Goal: Task Accomplishment & Management: Use online tool/utility

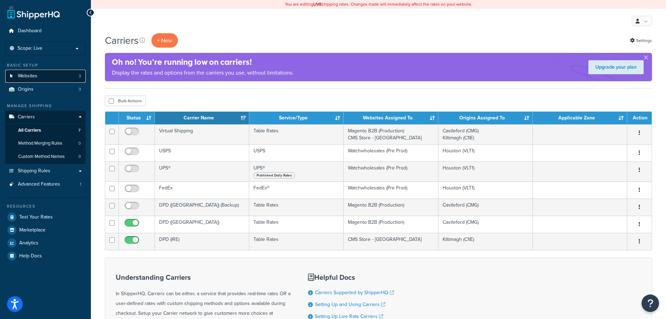
click at [59, 75] on link "Websites 3" at bounding box center [45, 76] width 80 height 13
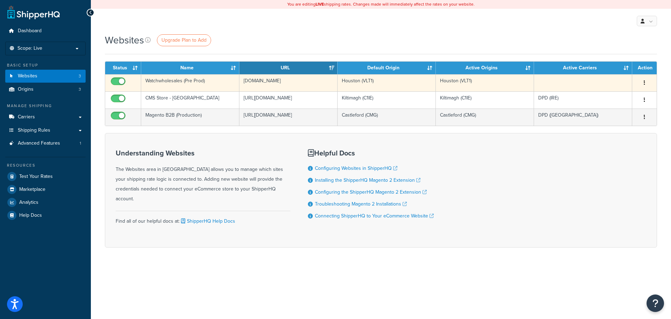
click at [644, 81] on icon "button" at bounding box center [644, 82] width 1 height 5
click at [609, 95] on link "Edit" at bounding box center [616, 97] width 55 height 14
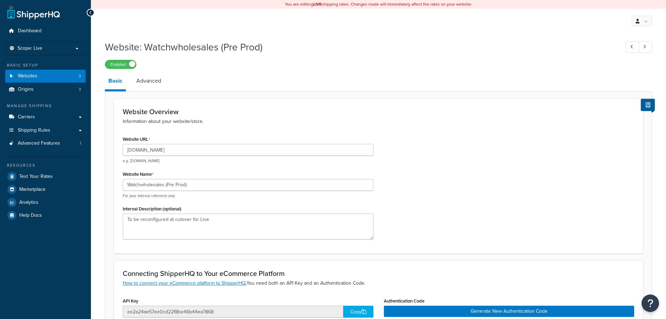
select select "169712"
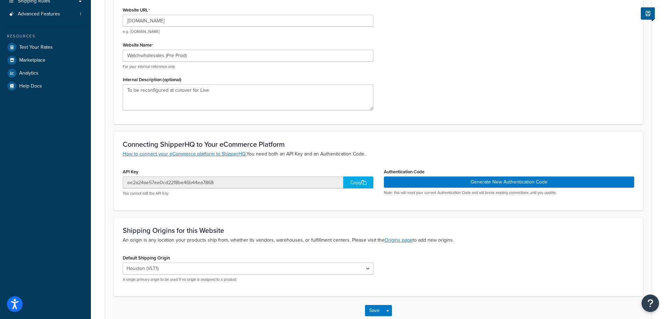
scroll to position [30, 0]
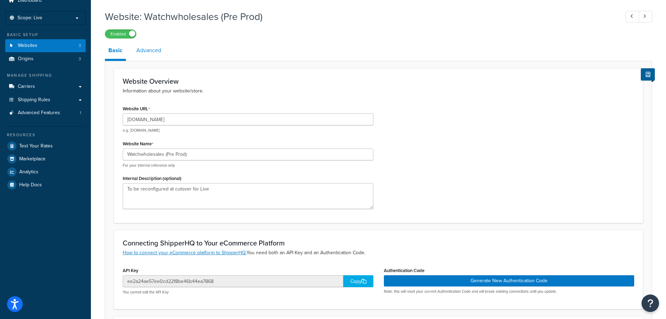
click at [157, 49] on link "Advanced" at bounding box center [149, 50] width 32 height 17
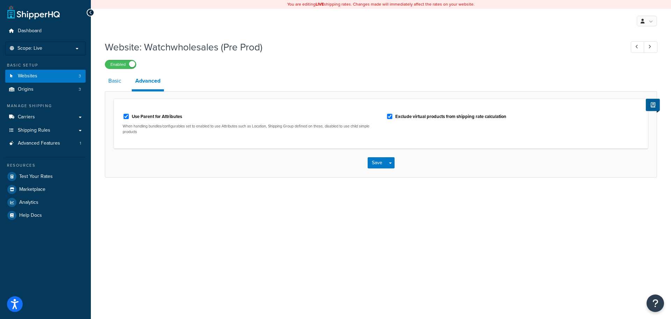
click at [115, 85] on link "Basic" at bounding box center [115, 80] width 20 height 17
select select "169712"
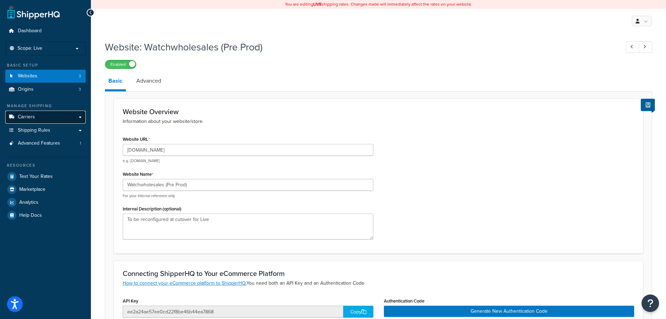
click at [38, 116] on link "Carriers" at bounding box center [45, 116] width 80 height 13
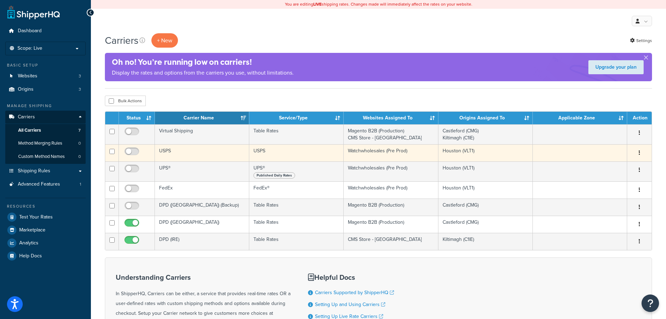
click at [638, 152] on button "button" at bounding box center [640, 152] width 10 height 11
click at [602, 165] on link "Edit" at bounding box center [611, 166] width 55 height 14
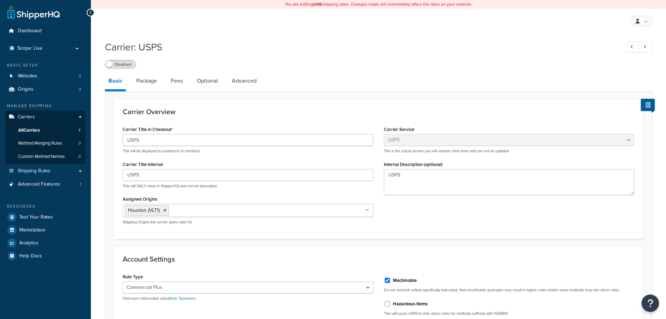
select select "usps"
select select "PLUS"
click at [74, 47] on p "Scope: Live" at bounding box center [45, 48] width 74 height 6
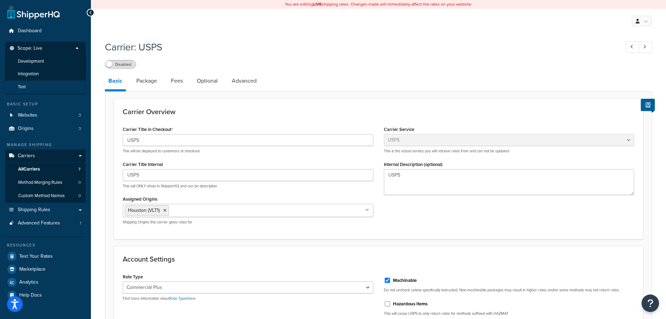
click at [51, 85] on li "Test" at bounding box center [45, 86] width 81 height 13
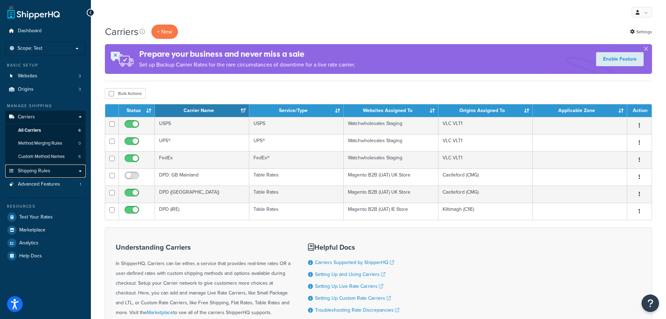
click at [78, 173] on link "Shipping Rules" at bounding box center [45, 170] width 80 height 13
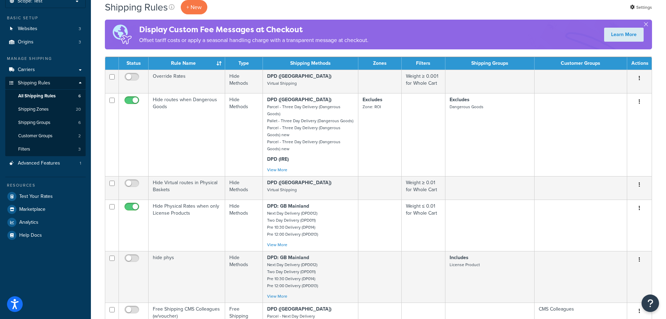
scroll to position [35, 0]
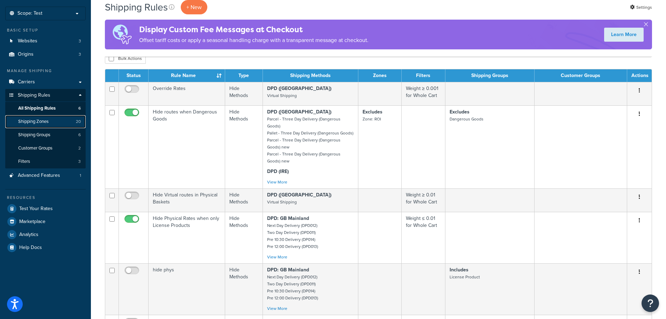
click at [40, 121] on span "Shipping Zones" at bounding box center [33, 122] width 30 height 6
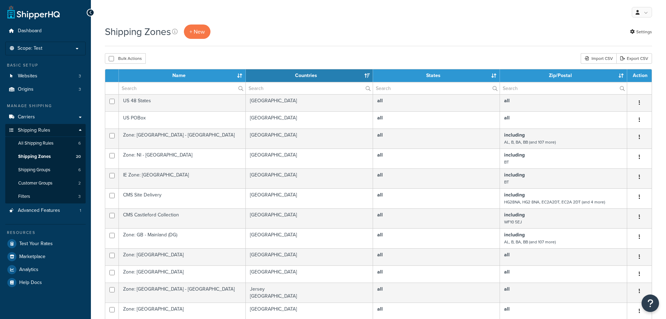
select select "15"
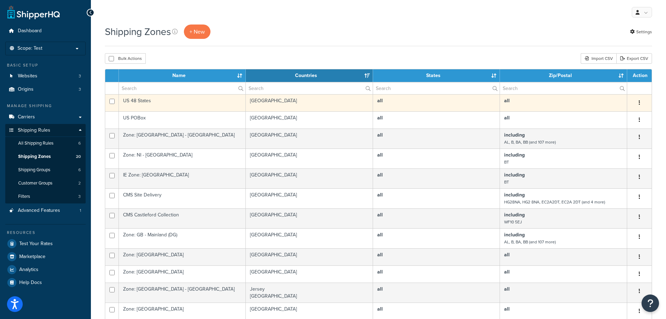
click at [640, 102] on icon "button" at bounding box center [639, 102] width 1 height 5
click at [610, 114] on link "Edit" at bounding box center [611, 116] width 55 height 14
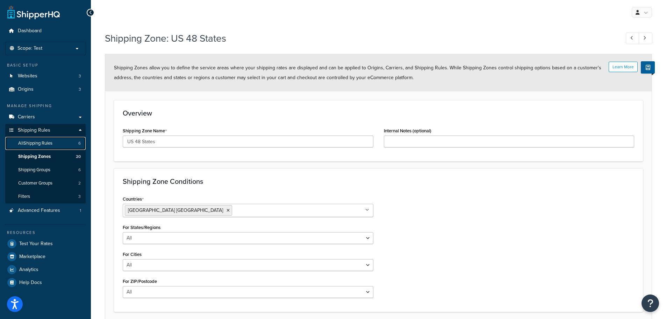
click at [36, 142] on span "All Shipping Rules" at bounding box center [35, 143] width 34 height 6
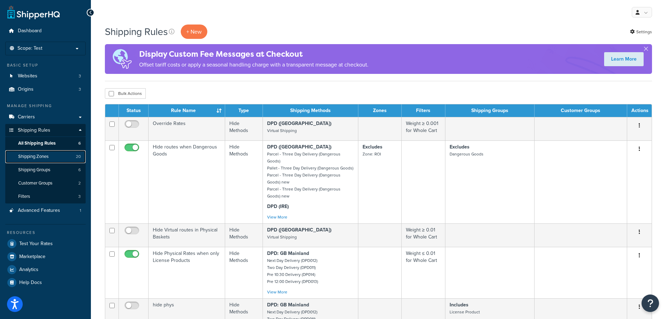
click at [43, 157] on span "Shipping Zones" at bounding box center [33, 156] width 30 height 6
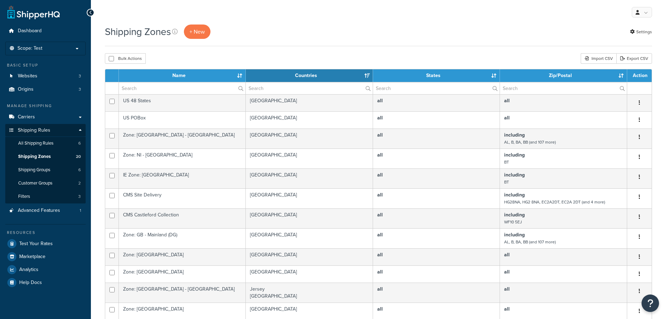
select select "15"
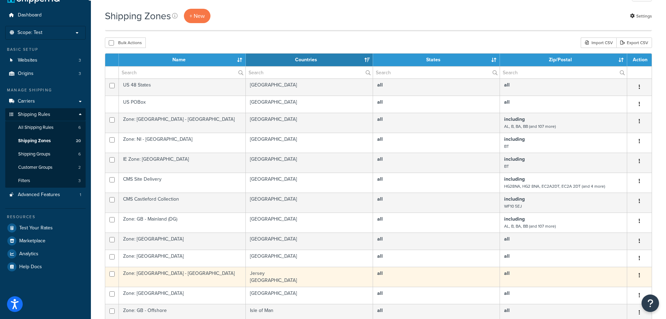
scroll to position [35, 0]
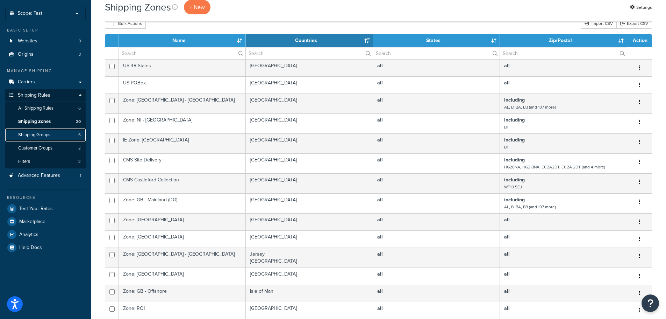
click at [52, 134] on link "Shipping Groups 6" at bounding box center [45, 134] width 80 height 13
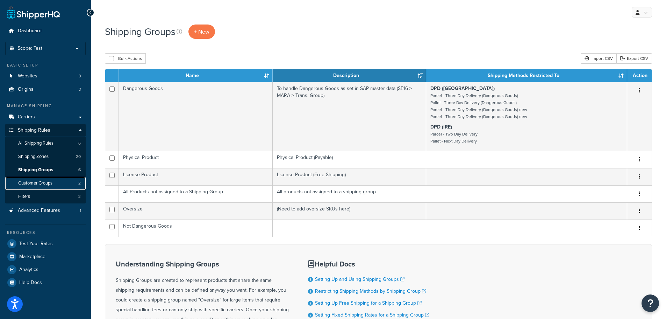
click at [48, 180] on span "Customer Groups" at bounding box center [35, 183] width 34 height 6
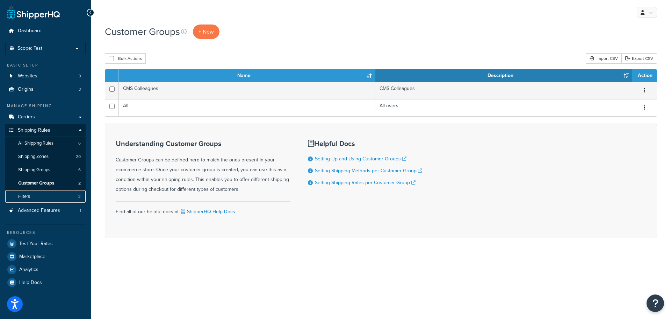
click at [44, 193] on link "Filters 3" at bounding box center [45, 196] width 80 height 13
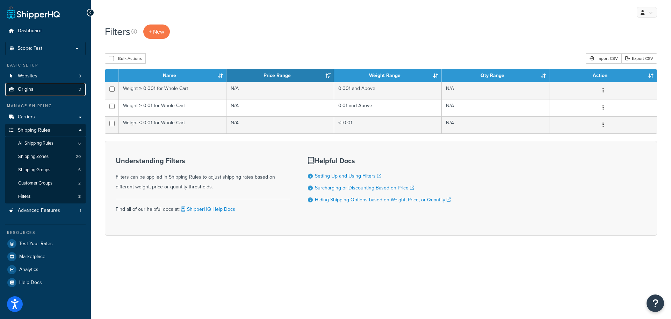
click at [43, 88] on link "Origins 3" at bounding box center [45, 89] width 80 height 13
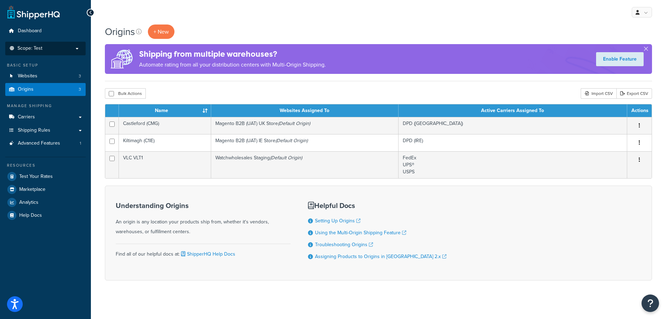
click at [75, 47] on p "Scope: Test" at bounding box center [45, 48] width 74 height 6
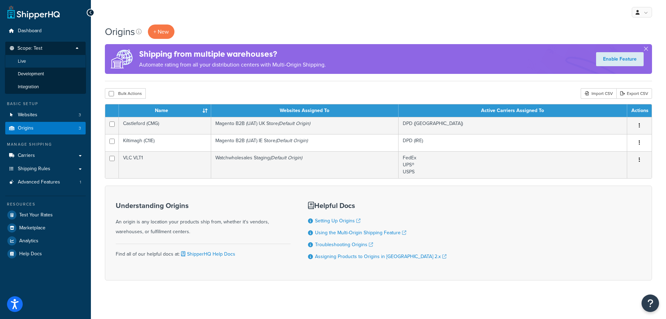
click at [43, 60] on li "Live" at bounding box center [45, 61] width 81 height 13
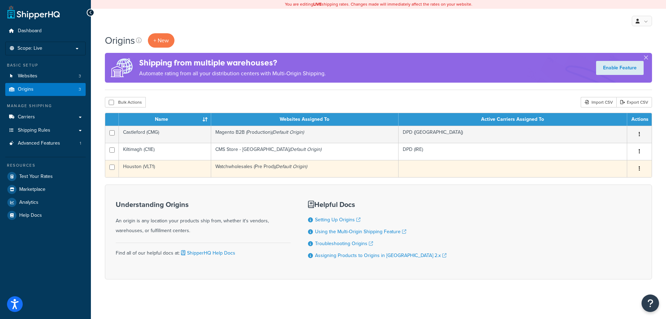
click at [639, 169] on icon "button" at bounding box center [639, 168] width 1 height 5
click at [620, 179] on link "Edit" at bounding box center [616, 181] width 55 height 14
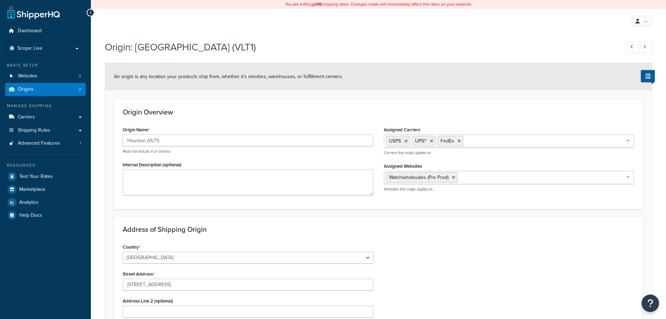
select select "43"
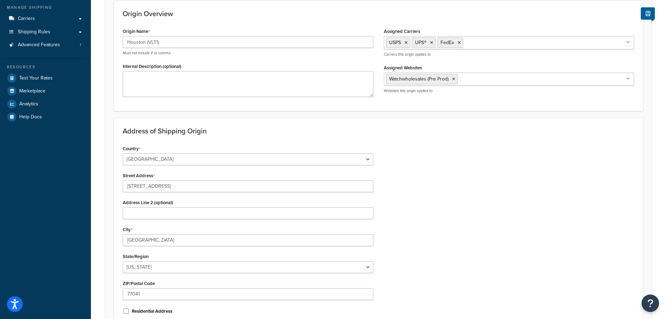
scroll to position [173, 0]
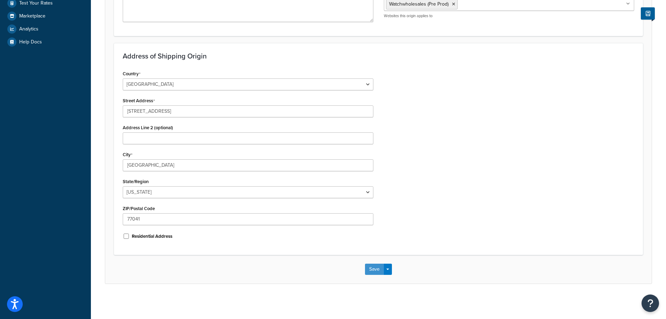
click at [374, 273] on button "Save" at bounding box center [374, 268] width 19 height 11
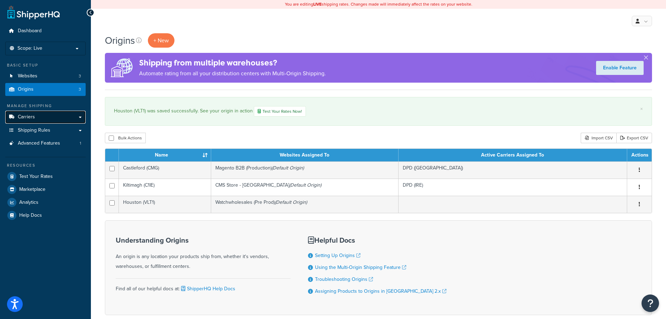
click at [47, 116] on link "Carriers" at bounding box center [45, 116] width 80 height 13
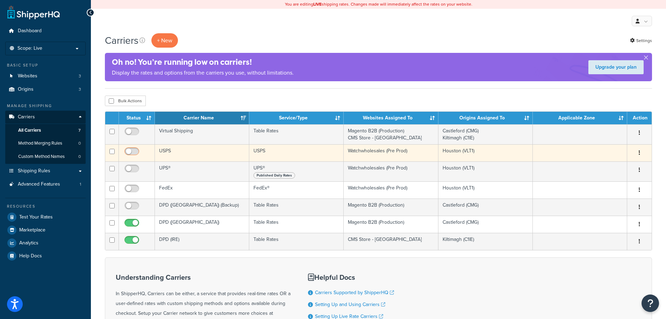
click at [131, 151] on input "checkbox" at bounding box center [132, 153] width 19 height 9
checkbox input "true"
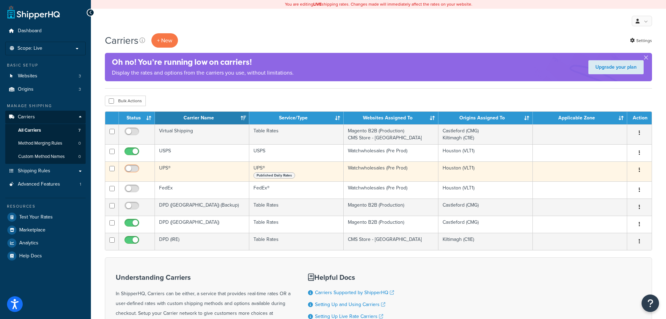
click at [130, 166] on input "checkbox" at bounding box center [132, 170] width 19 height 9
checkbox input "true"
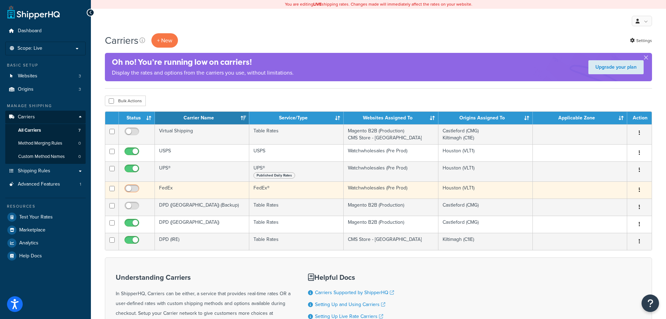
click at [130, 188] on input "checkbox" at bounding box center [132, 190] width 19 height 9
checkbox input "true"
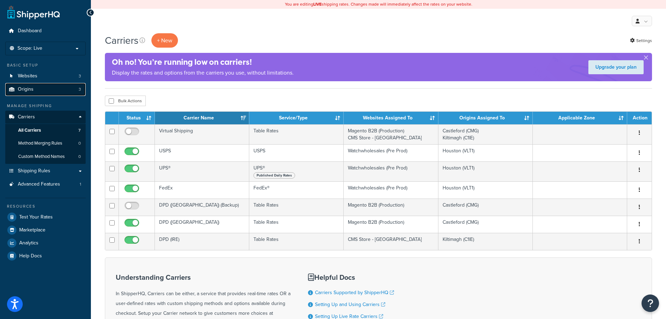
click at [46, 92] on link "Origins 3" at bounding box center [45, 89] width 80 height 13
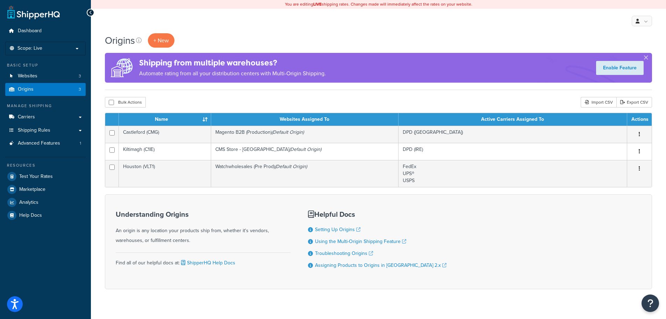
click at [422, 48] on div "Origins + New Shipping from multiple warehouses? Automate rating from all your …" at bounding box center [378, 61] width 547 height 57
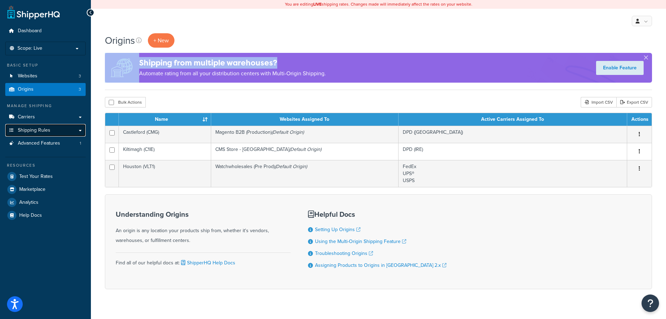
click at [80, 127] on link "Shipping Rules" at bounding box center [45, 130] width 80 height 13
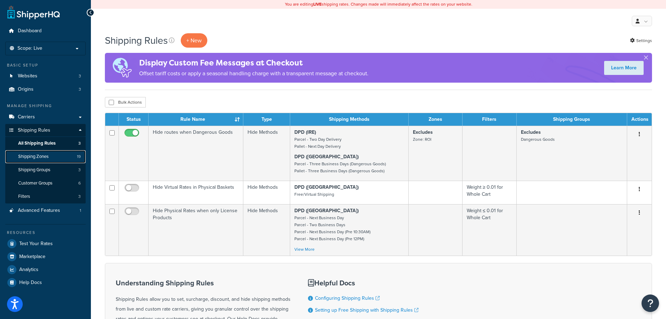
click at [52, 151] on link "Shipping Zones 19" at bounding box center [45, 156] width 80 height 13
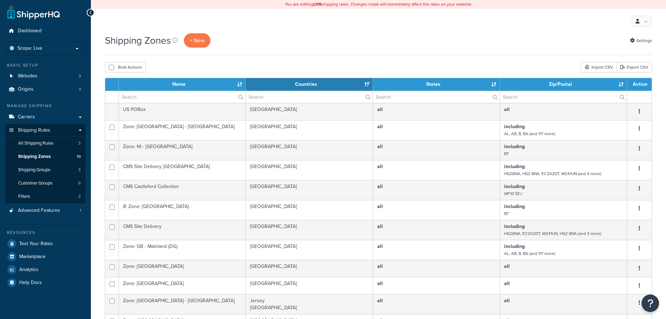
select select "15"
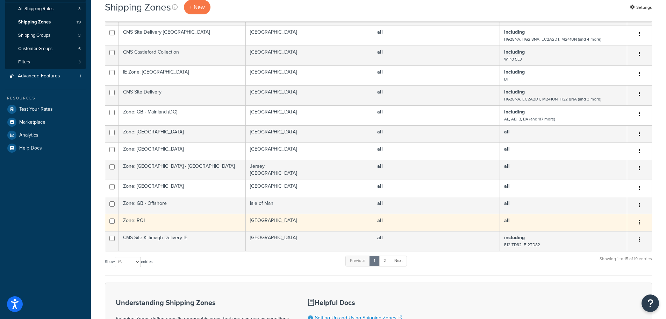
scroll to position [140, 0]
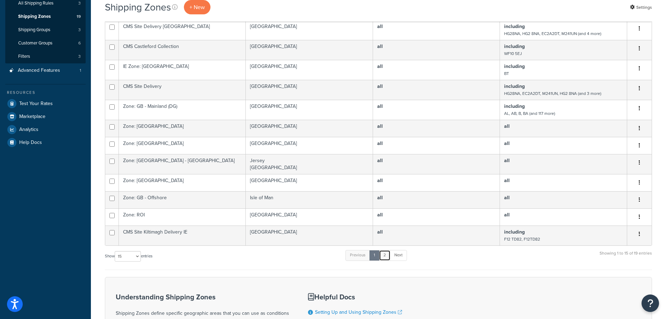
click at [387, 256] on link "2" at bounding box center [385, 255] width 12 height 10
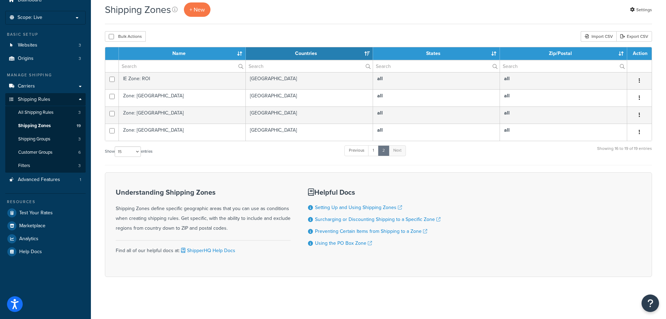
scroll to position [31, 0]
click at [376, 152] on link "1" at bounding box center [373, 150] width 10 height 10
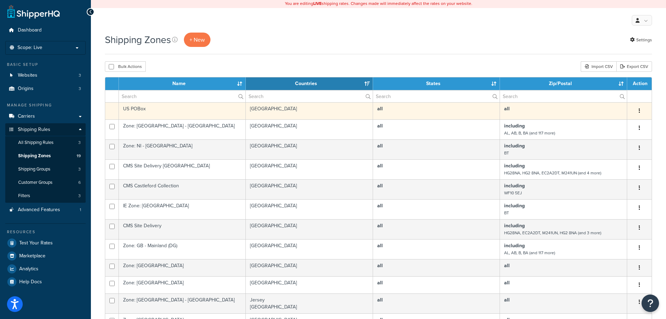
scroll to position [0, 0]
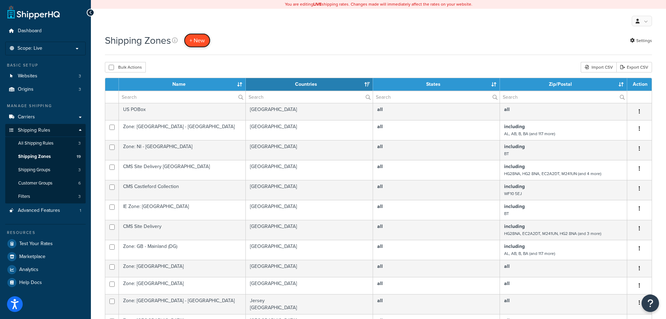
click at [203, 36] on link "+ New" at bounding box center [197, 40] width 27 height 14
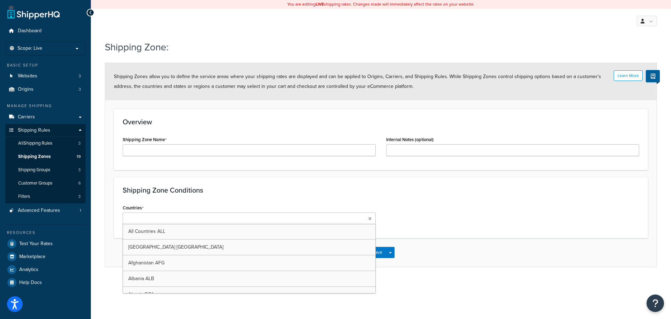
click at [317, 224] on ul at bounding box center [249, 218] width 253 height 12
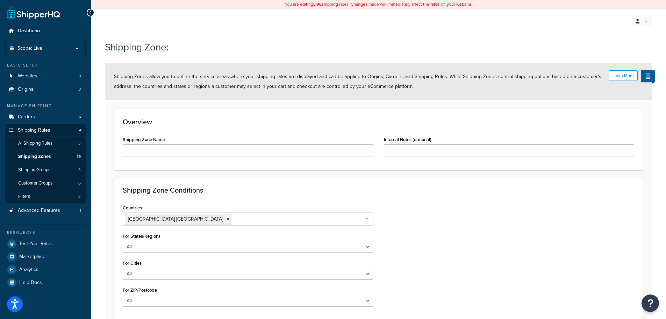
click at [419, 204] on div "Countries United States USA All Countries ALL Afghanistan AFG Albania ALB Alger…" at bounding box center [378, 256] width 522 height 109
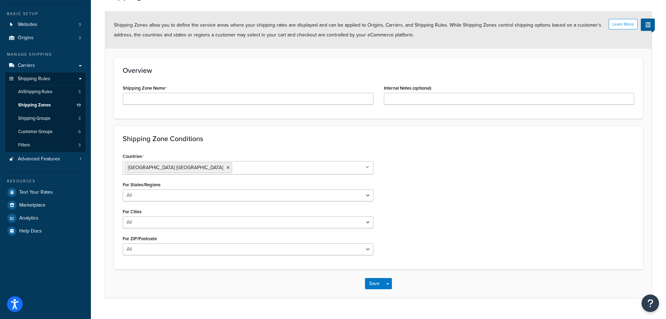
scroll to position [66, 0]
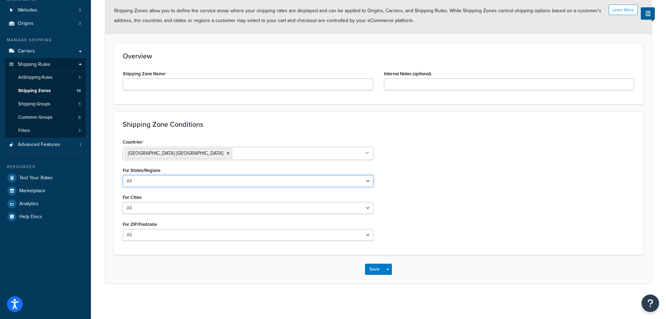
click at [206, 180] on select "All Including Excluding" at bounding box center [248, 181] width 251 height 12
click at [123, 175] on select "All Including Excluding" at bounding box center [248, 181] width 251 height 12
click at [194, 180] on select "All Including Excluding" at bounding box center [248, 181] width 251 height 12
select select "all"
click at [123, 175] on select "All Including Excluding" at bounding box center [248, 181] width 251 height 12
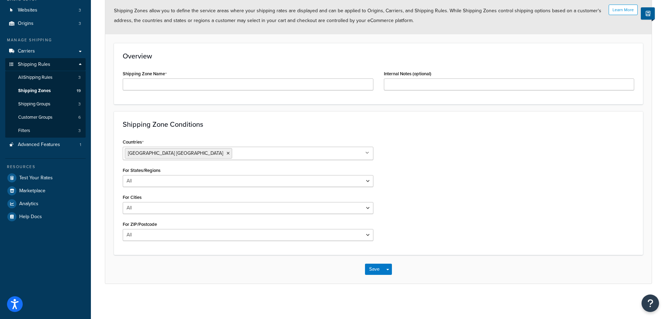
click at [451, 187] on div "Countries United States USA All Countries ALL Afghanistan AFG Albania ALB Alger…" at bounding box center [378, 191] width 522 height 109
click at [209, 178] on select "All Including Excluding" at bounding box center [248, 181] width 251 height 12
click at [440, 173] on div "Countries United States USA All Countries ALL Afghanistan AFG Albania ALB Alger…" at bounding box center [378, 191] width 522 height 109
click at [184, 206] on select "All Including Excluding" at bounding box center [248, 208] width 251 height 12
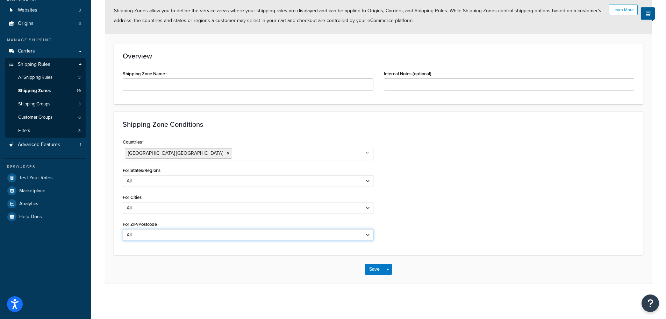
click at [163, 233] on select "All Including Excluding" at bounding box center [248, 235] width 251 height 12
drag, startPoint x: 194, startPoint y: 236, endPoint x: 176, endPoint y: 240, distance: 19.3
click at [194, 236] on select "All Including Excluding" at bounding box center [248, 235] width 251 height 12
click at [123, 229] on select "All Including Excluding" at bounding box center [248, 235] width 251 height 12
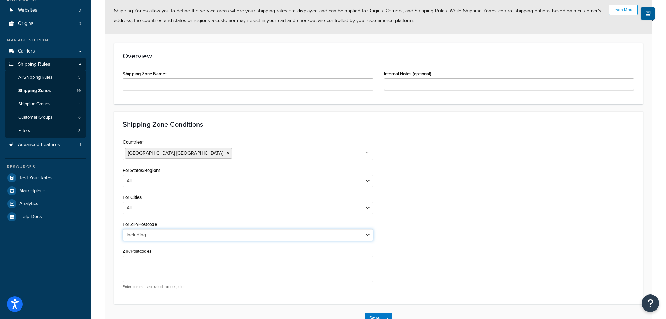
click at [164, 236] on select "All Including Excluding" at bounding box center [248, 235] width 251 height 12
select select "all"
click at [123, 229] on select "All Including Excluding" at bounding box center [248, 235] width 251 height 12
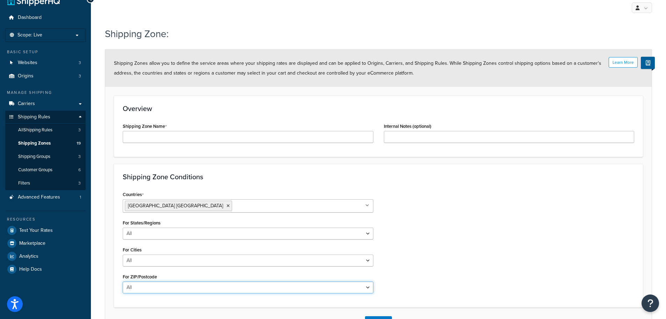
scroll to position [0, 0]
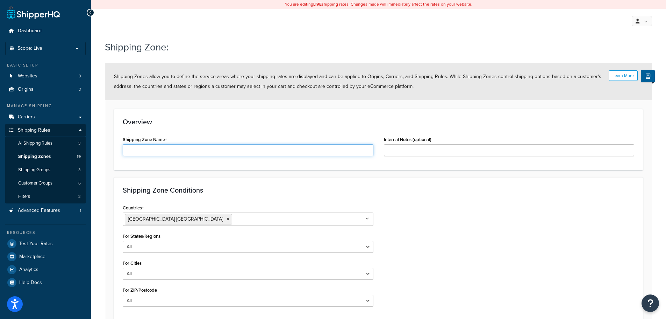
click at [354, 149] on input "Shipping Zone Name" at bounding box center [248, 150] width 251 height 12
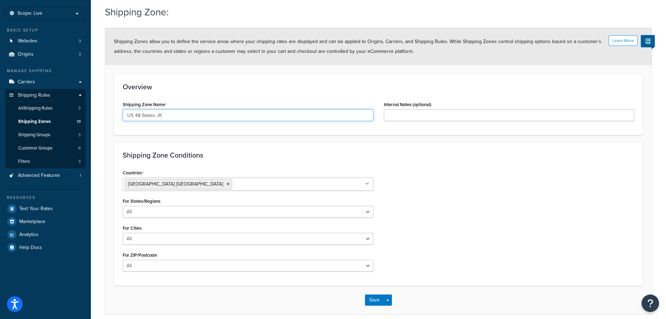
scroll to position [66, 0]
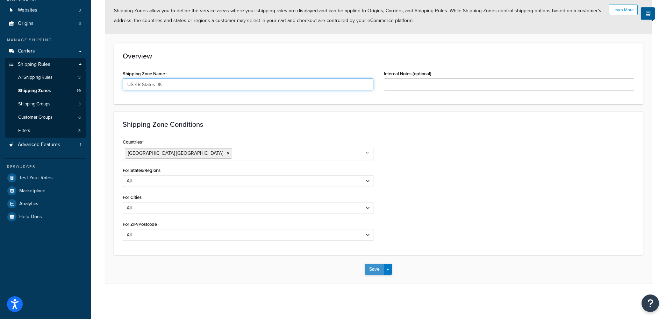
type input "US 48 States JK"
click at [382, 267] on button "Save" at bounding box center [374, 268] width 19 height 11
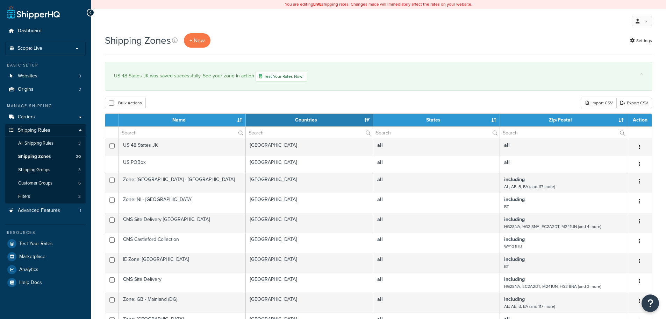
select select "15"
click at [63, 48] on p "Scope: Live" at bounding box center [45, 48] width 74 height 6
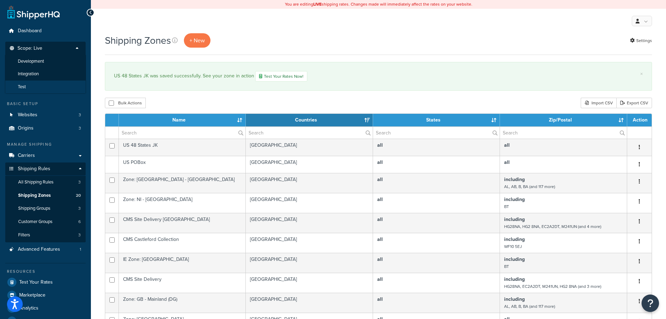
click at [51, 86] on li "Test" at bounding box center [45, 86] width 81 height 13
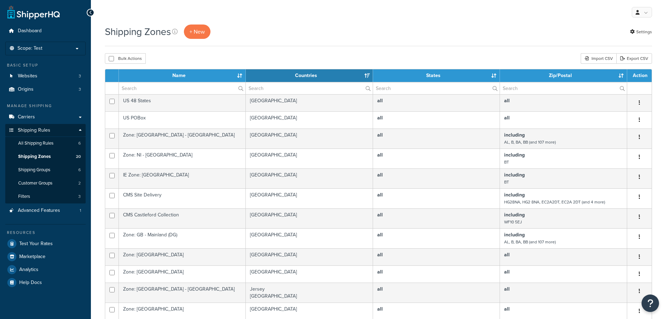
select select "15"
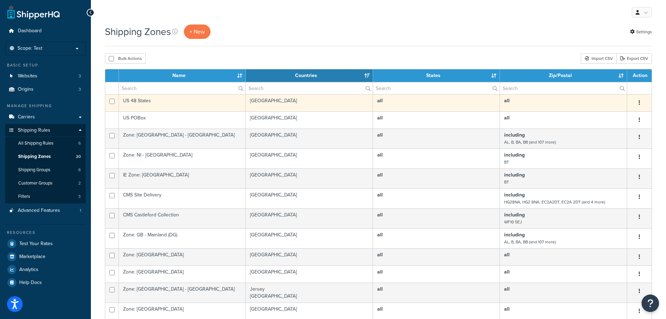
click at [640, 101] on icon "button" at bounding box center [639, 102] width 1 height 5
click at [622, 112] on link "Edit" at bounding box center [611, 116] width 55 height 14
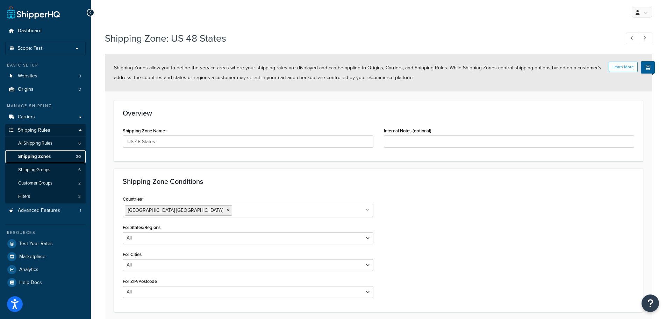
click at [56, 153] on link "Shipping Zones 20" at bounding box center [45, 156] width 80 height 13
click at [58, 48] on p "Scope: Test" at bounding box center [45, 48] width 74 height 6
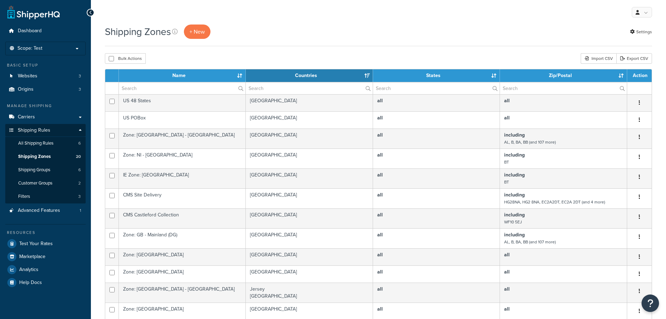
select select "15"
click at [43, 45] on p "Scope: Test" at bounding box center [45, 48] width 74 height 6
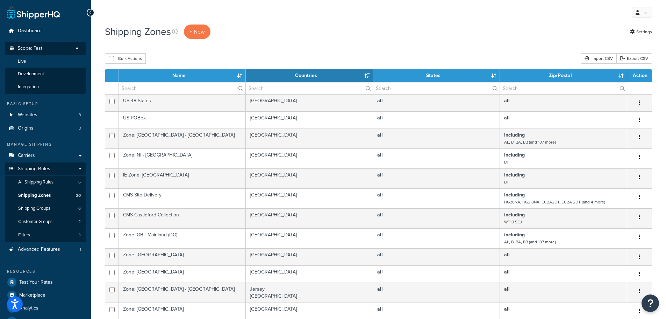
click at [37, 60] on li "Live" at bounding box center [45, 61] width 81 height 13
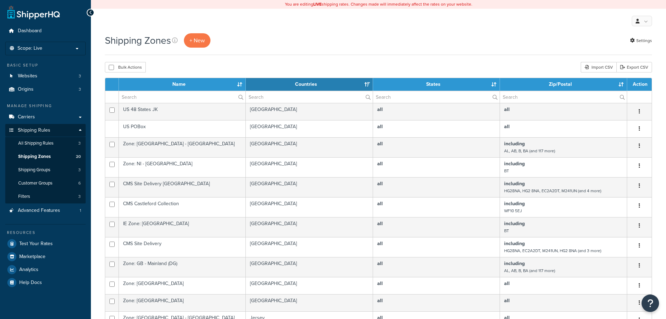
select select "15"
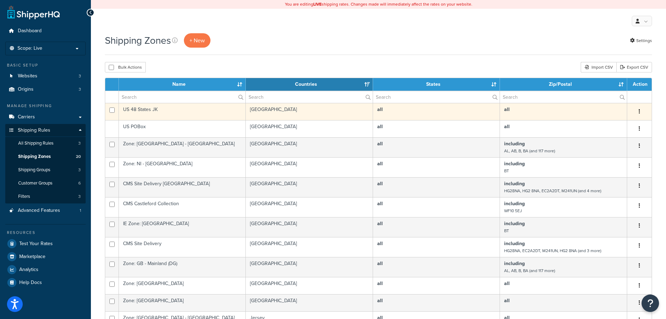
click at [643, 112] on button "button" at bounding box center [640, 111] width 10 height 11
click at [615, 122] on link "Edit" at bounding box center [611, 125] width 55 height 14
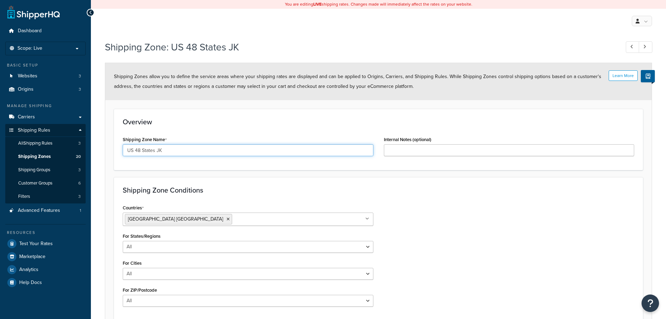
click at [182, 151] on input "US 48 States JK" at bounding box center [248, 150] width 251 height 12
type input "US 48 States"
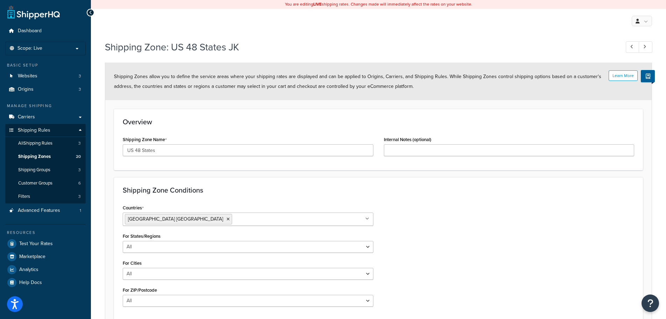
click at [338, 115] on div "Overview Shipping Zone Name US 48 States Internal Notes (optional)" at bounding box center [378, 139] width 529 height 61
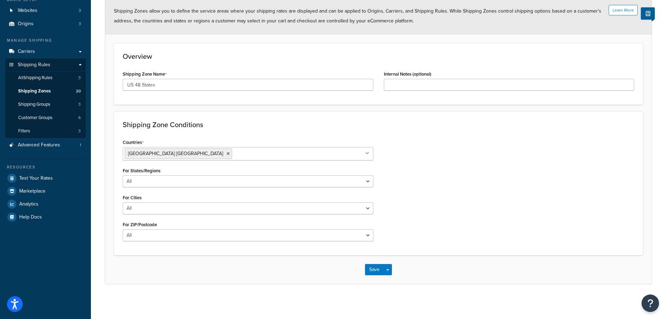
scroll to position [66, 0]
click at [371, 268] on button "Save" at bounding box center [374, 268] width 19 height 11
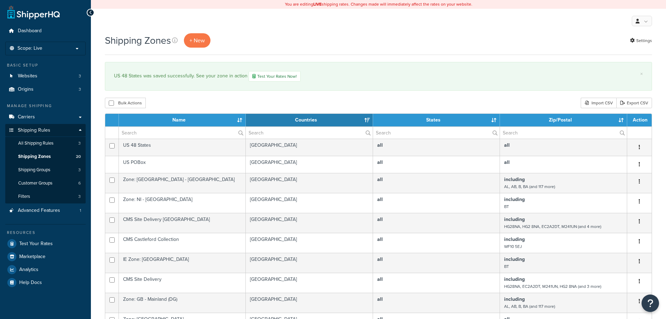
select select "15"
click at [63, 46] on p "Scope: Live" at bounding box center [45, 48] width 74 height 6
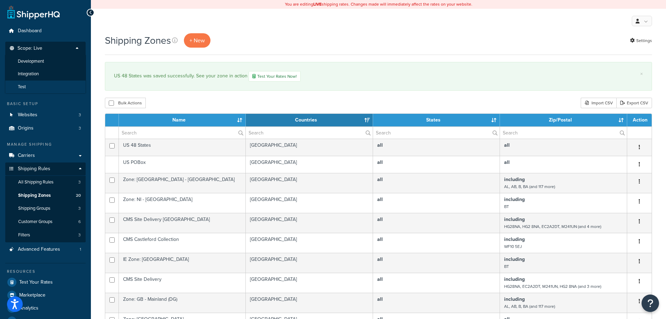
click at [39, 89] on li "Test" at bounding box center [45, 86] width 81 height 13
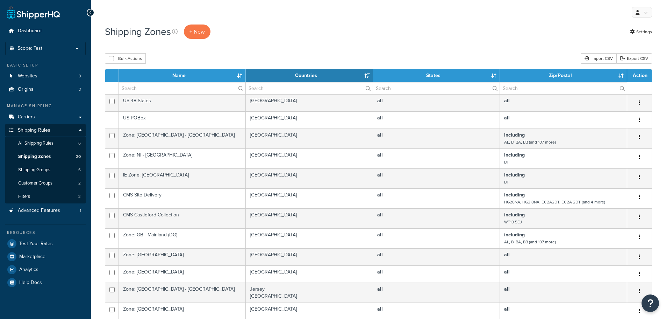
select select "15"
click at [51, 207] on span "Advanced Features" at bounding box center [39, 210] width 42 height 6
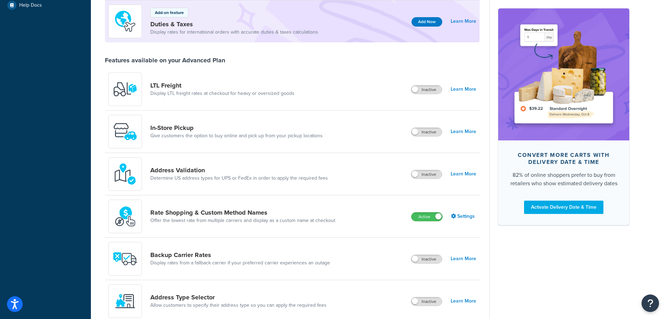
scroll to position [245, 0]
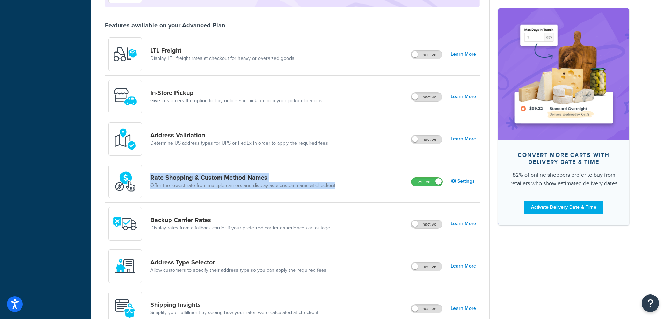
drag, startPoint x: 336, startPoint y: 186, endPoint x: 150, endPoint y: 179, distance: 186.1
click at [150, 179] on div "Rate Shopping & Custom Method Names Offer the lowest rate from multiple carrier…" at bounding box center [224, 181] width 233 height 34
copy div "Rate Shopping & Custom Method Names Offer the lowest rate from multiple carrier…"
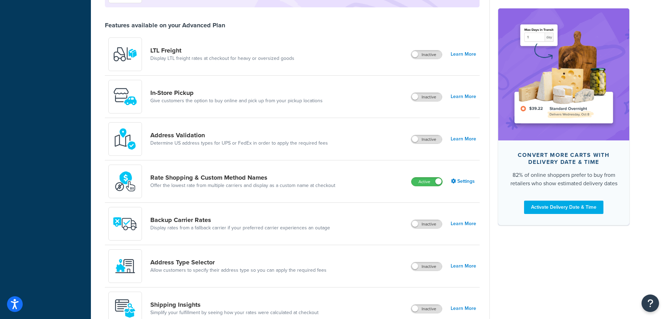
click at [78, 154] on div "Dashboard Scope: Test Basic Setup Websites 3 Origins 3 Manage Shipping Carriers…" at bounding box center [45, 101] width 91 height 693
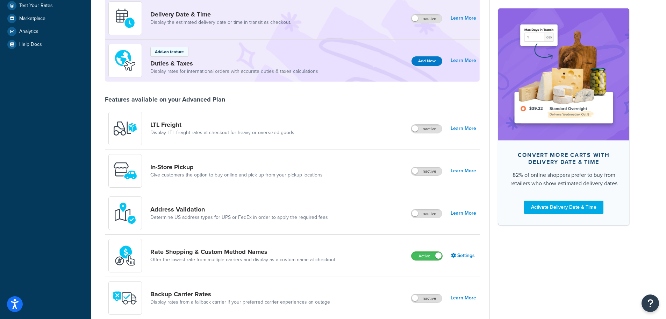
scroll to position [175, 0]
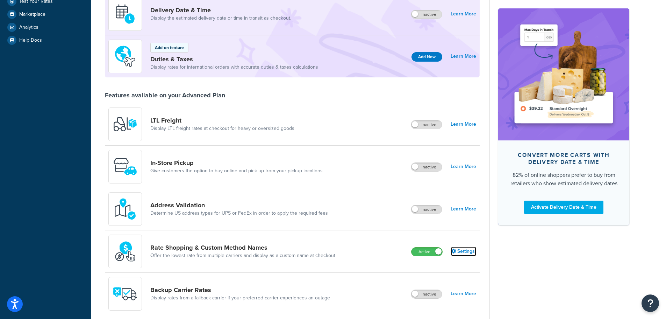
drag, startPoint x: 465, startPoint y: 252, endPoint x: 465, endPoint y: 256, distance: 3.5
click at [465, 252] on link "Settings" at bounding box center [463, 251] width 25 height 10
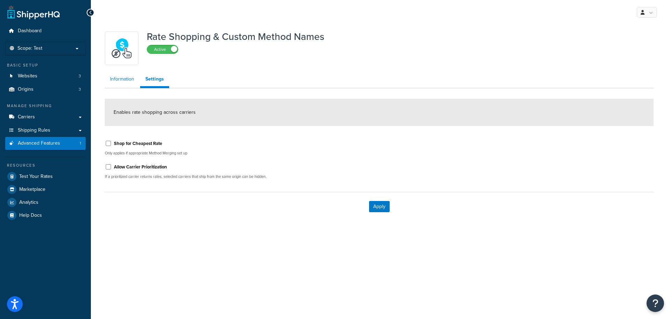
click at [125, 81] on link "Information" at bounding box center [122, 79] width 35 height 14
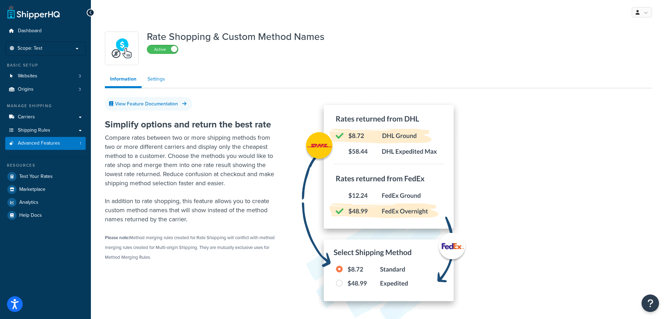
click at [155, 81] on link "Settings" at bounding box center [156, 79] width 28 height 14
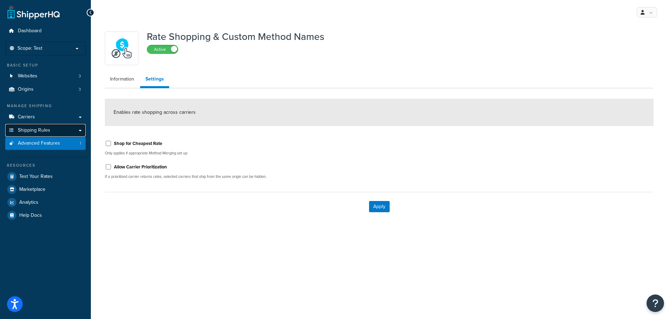
click at [77, 128] on link "Shipping Rules" at bounding box center [45, 130] width 80 height 13
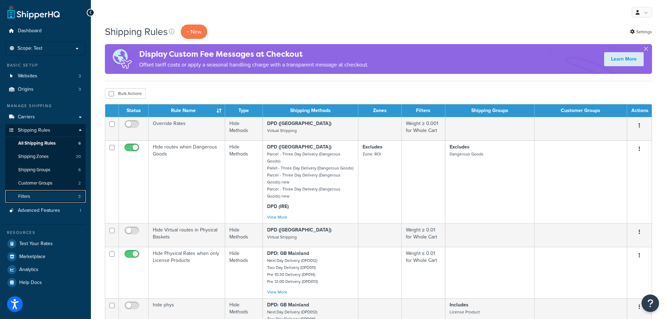
click at [54, 196] on link "Filters 3" at bounding box center [45, 196] width 80 height 13
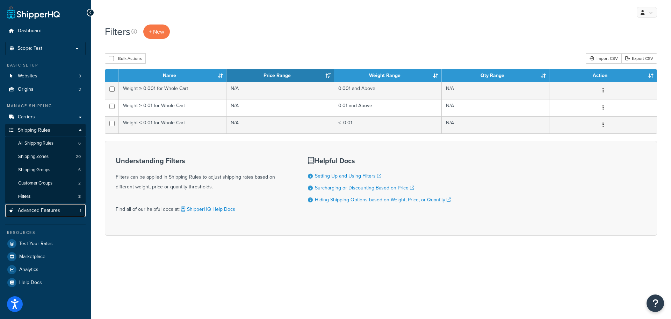
click at [58, 209] on span "Advanced Features" at bounding box center [39, 210] width 42 height 6
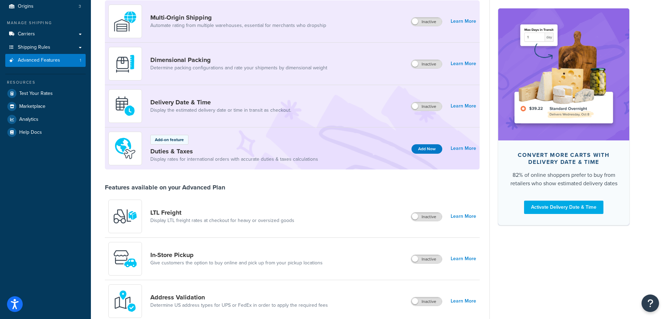
scroll to position [175, 0]
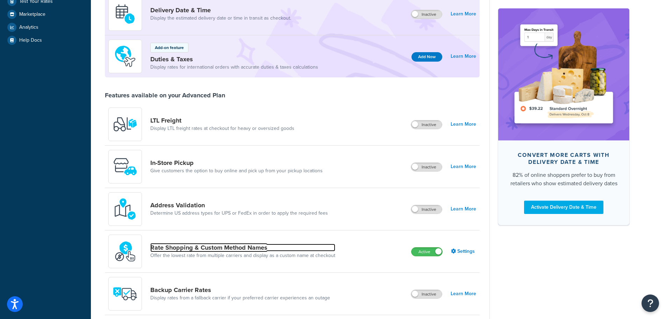
click at [211, 245] on link "Rate Shopping & Custom Method Names" at bounding box center [242, 247] width 185 height 8
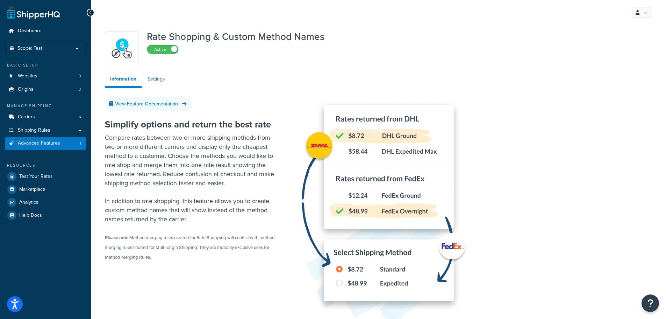
click at [157, 79] on link "Settings" at bounding box center [156, 79] width 28 height 14
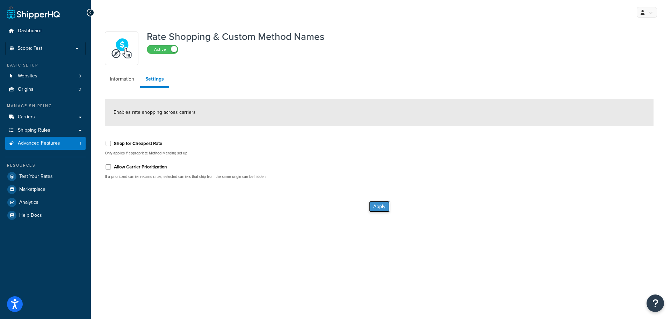
click at [378, 208] on button "Apply" at bounding box center [379, 206] width 21 height 11
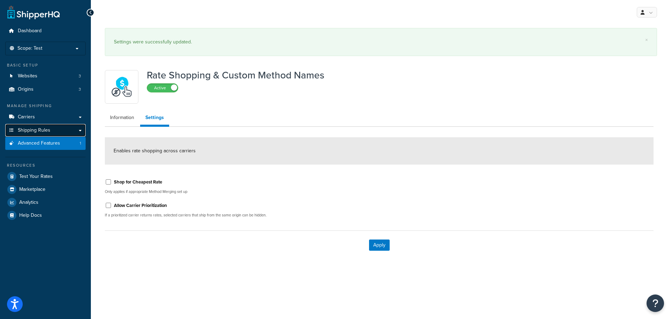
click at [77, 131] on link "Shipping Rules" at bounding box center [45, 130] width 80 height 13
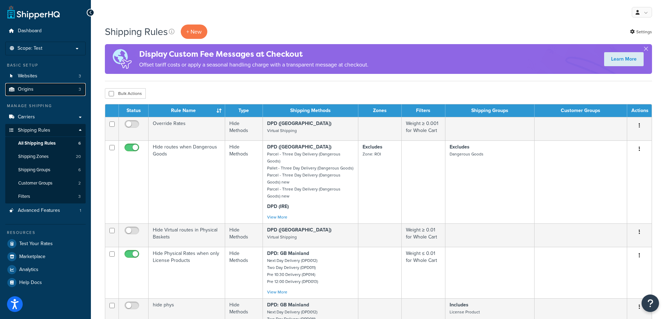
click at [66, 87] on link "Origins 3" at bounding box center [45, 89] width 80 height 13
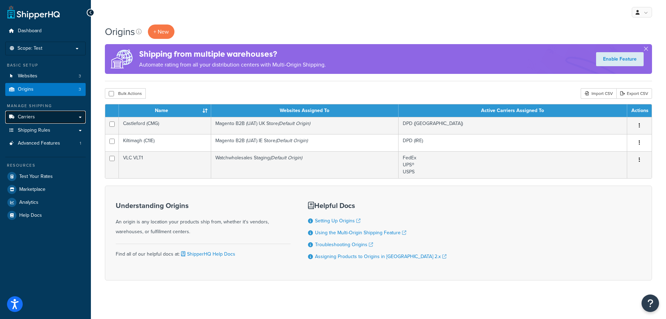
click at [67, 120] on link "Carriers" at bounding box center [45, 116] width 80 height 13
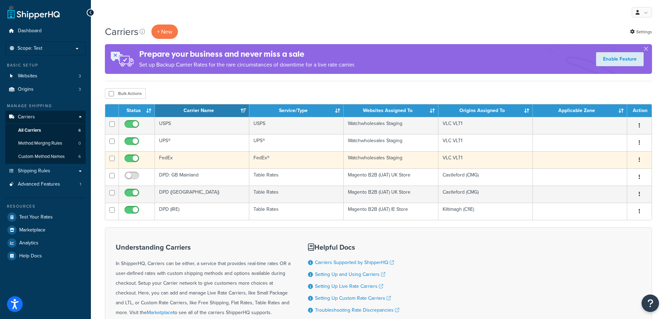
click at [638, 159] on button "button" at bounding box center [640, 159] width 10 height 11
click at [617, 171] on link "Edit" at bounding box center [611, 173] width 55 height 14
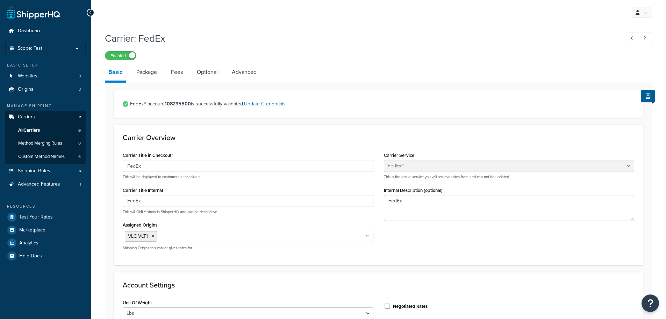
select select "fedEx"
select select "REGULAR_PICKUP"
select select "YOUR_PACKAGING"
click at [209, 76] on link "Optional" at bounding box center [207, 72] width 28 height 17
select select "business"
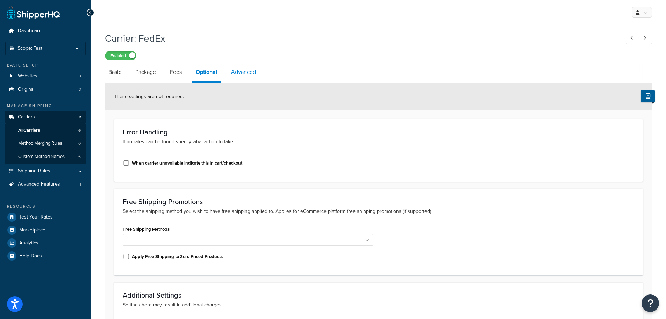
click at [246, 73] on link "Advanced" at bounding box center [244, 72] width 32 height 17
select select "false"
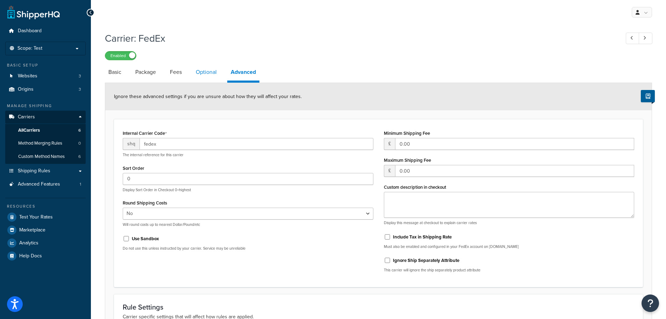
click at [214, 74] on link "Optional" at bounding box center [206, 72] width 28 height 17
select select "business"
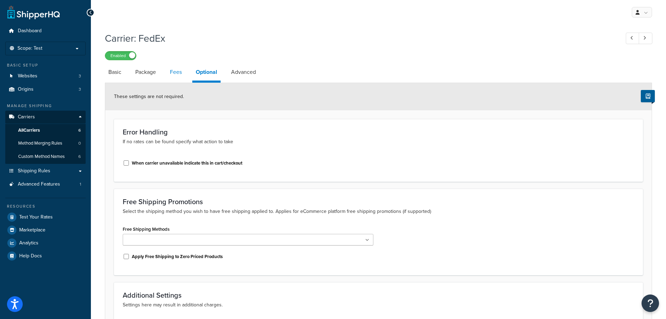
click at [180, 71] on link "Fees" at bounding box center [175, 72] width 19 height 17
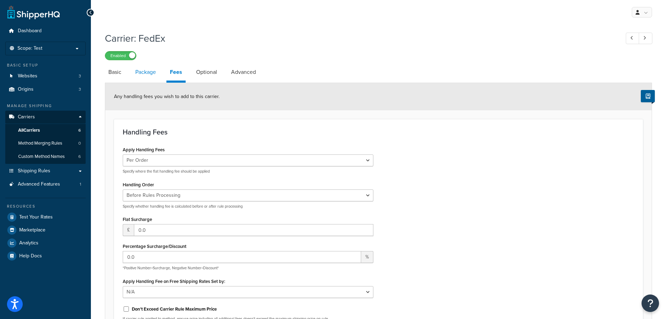
click at [145, 69] on link "Package" at bounding box center [146, 72] width 28 height 17
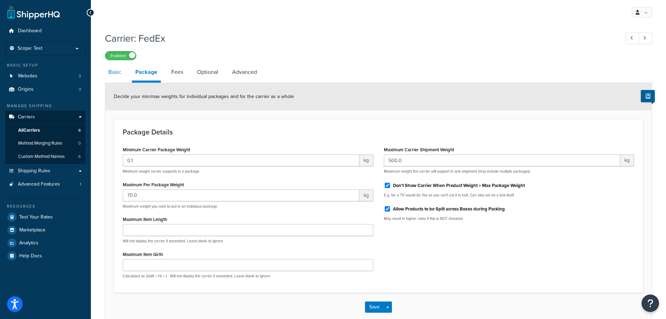
click at [122, 72] on link "Basic" at bounding box center [115, 72] width 20 height 17
select select "fedEx"
select select "REGULAR_PICKUP"
select select "YOUR_PACKAGING"
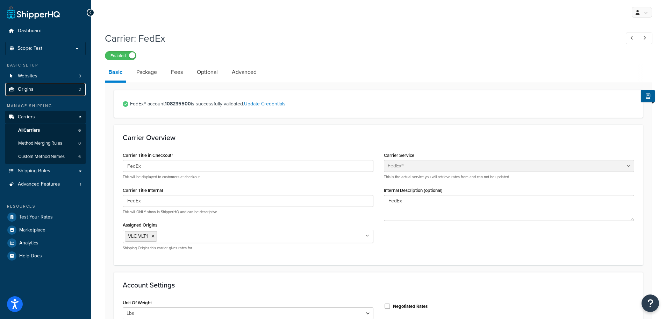
click at [52, 91] on link "Origins 3" at bounding box center [45, 89] width 80 height 13
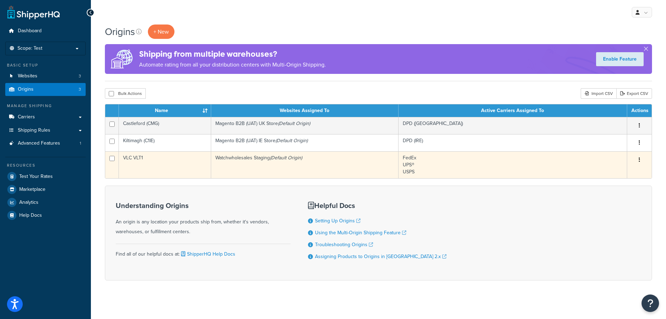
click at [641, 159] on button "button" at bounding box center [640, 159] width 10 height 11
click at [622, 172] on link "Edit" at bounding box center [616, 173] width 55 height 14
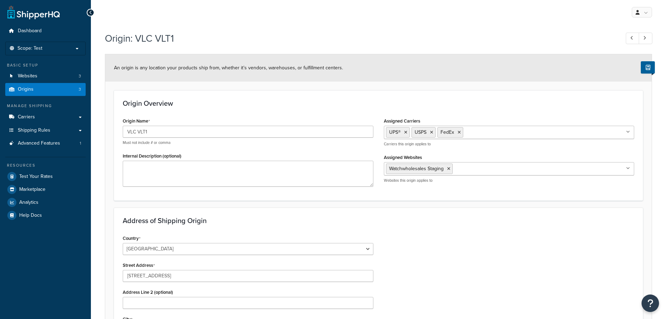
select select "43"
click at [45, 118] on link "Carriers" at bounding box center [45, 116] width 80 height 13
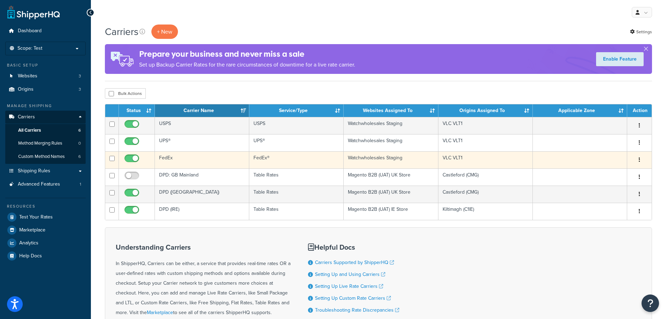
click at [638, 160] on button "button" at bounding box center [640, 159] width 10 height 11
click at [603, 173] on link "Edit" at bounding box center [611, 173] width 55 height 14
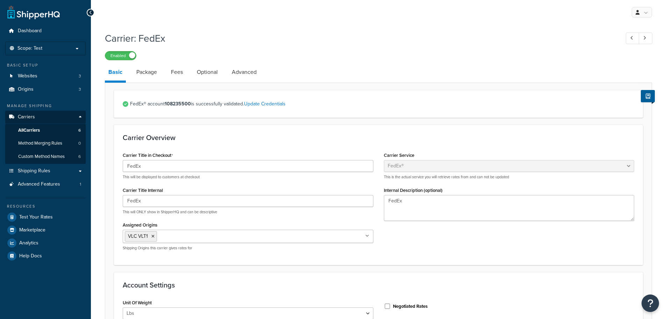
select select "fedEx"
select select "REGULAR_PICKUP"
select select "YOUR_PACKAGING"
click at [65, 171] on link "Shipping Rules" at bounding box center [45, 170] width 80 height 13
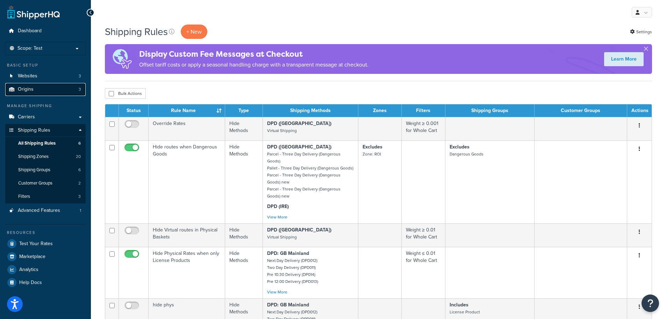
click at [51, 87] on link "Origins 3" at bounding box center [45, 89] width 80 height 13
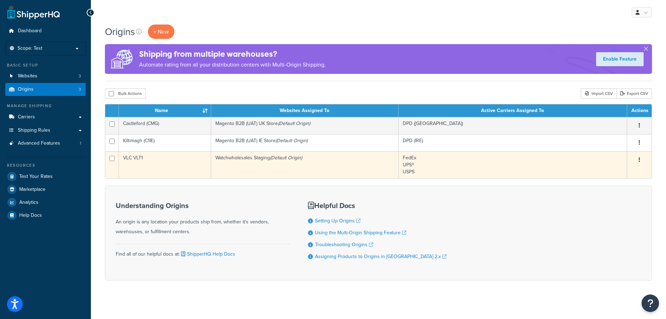
click at [638, 159] on button "button" at bounding box center [640, 159] width 10 height 11
click at [615, 170] on link "Edit" at bounding box center [616, 173] width 55 height 14
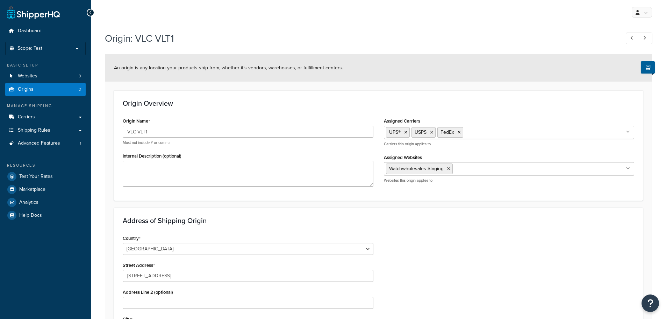
select select "43"
click at [77, 118] on link "Carriers" at bounding box center [45, 116] width 80 height 13
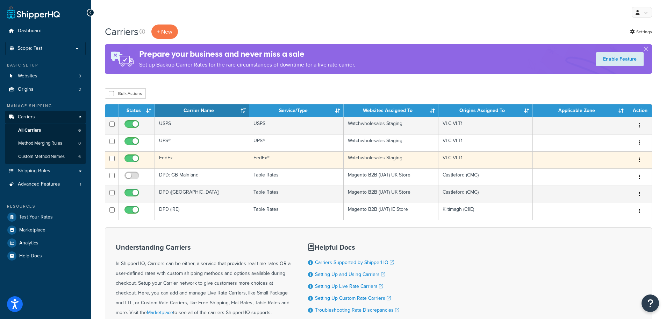
click at [640, 160] on button "button" at bounding box center [640, 159] width 10 height 11
click at [615, 171] on link "Edit" at bounding box center [611, 173] width 55 height 14
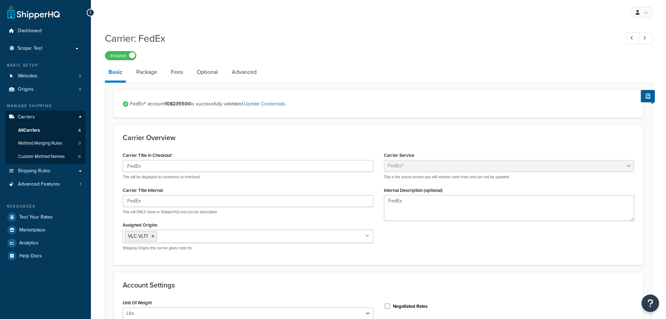
select select "fedEx"
select select "REGULAR_PICKUP"
select select "YOUR_PACKAGING"
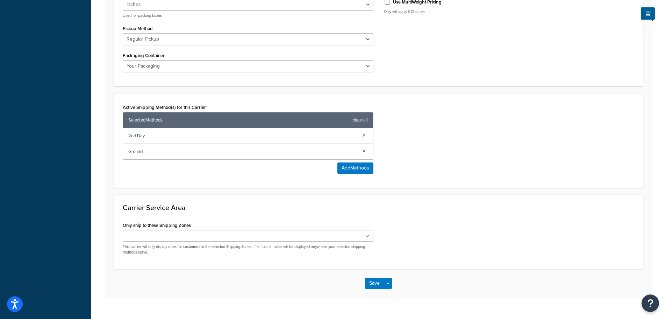
scroll to position [357, 0]
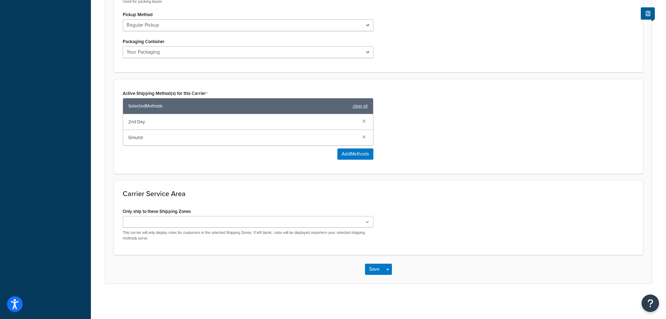
click at [203, 124] on span "2nd Day" at bounding box center [242, 122] width 228 height 10
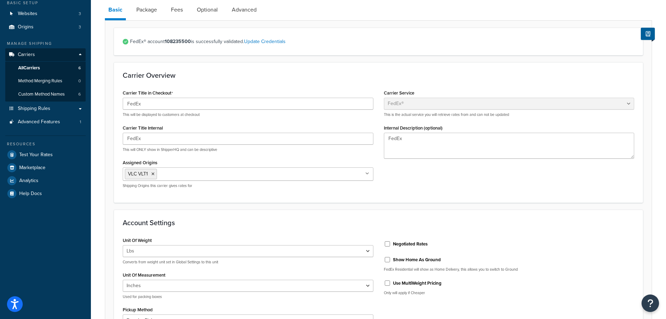
scroll to position [0, 0]
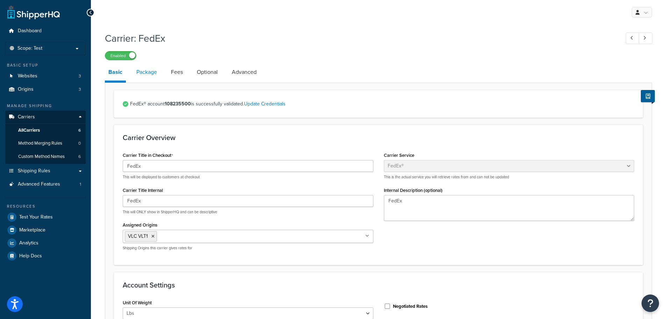
click at [153, 75] on link "Package" at bounding box center [147, 72] width 28 height 17
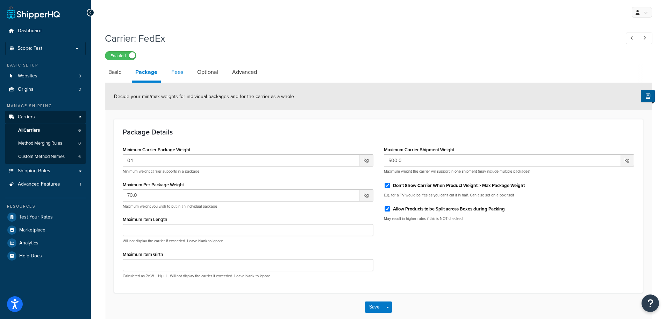
click at [180, 73] on link "Fees" at bounding box center [177, 72] width 19 height 17
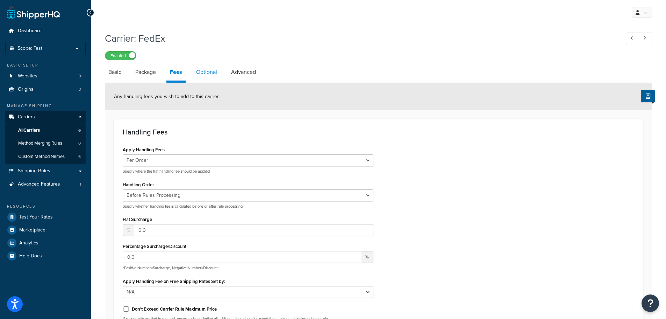
click at [207, 72] on link "Optional" at bounding box center [207, 72] width 28 height 17
select select "business"
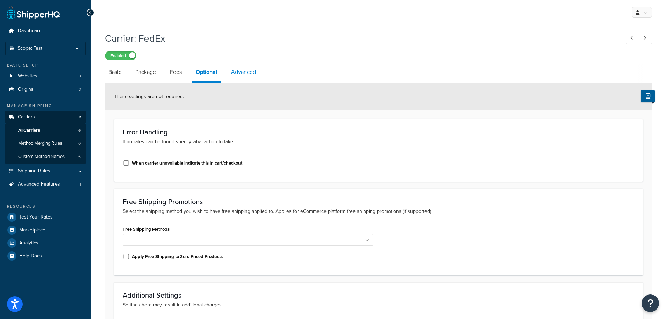
click at [243, 73] on link "Advanced" at bounding box center [244, 72] width 32 height 17
select select "false"
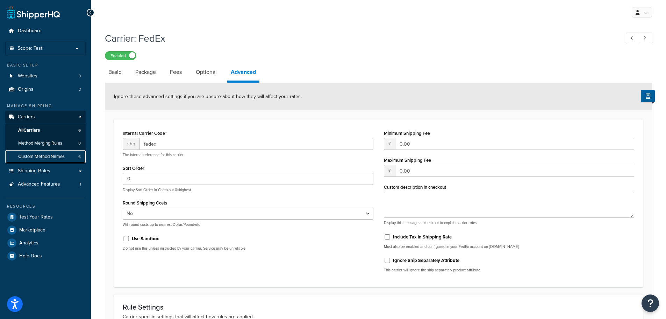
click at [51, 155] on span "Custom Method Names" at bounding box center [41, 156] width 47 height 6
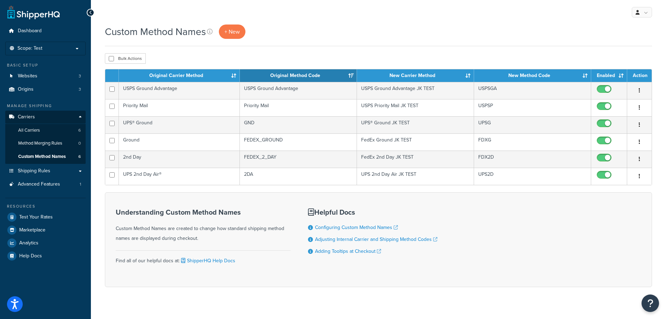
click at [332, 34] on div "Custom Method Names + New" at bounding box center [378, 31] width 547 height 14
click at [57, 47] on p "Scope: Test" at bounding box center [45, 48] width 74 height 6
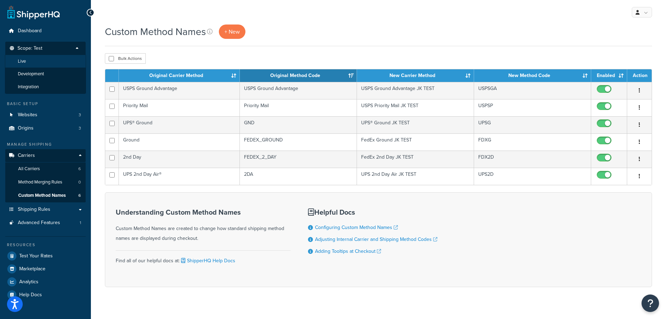
click at [43, 63] on li "Live" at bounding box center [45, 61] width 81 height 13
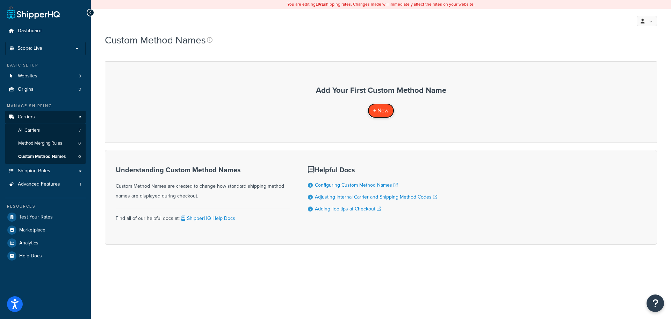
click at [379, 111] on span "+ New" at bounding box center [380, 110] width 15 height 8
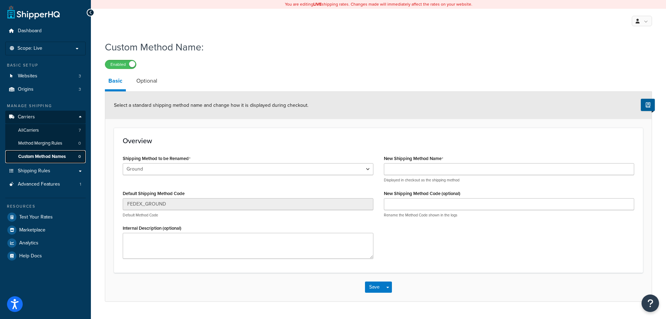
click at [50, 156] on span "Custom Method Names" at bounding box center [42, 156] width 48 height 6
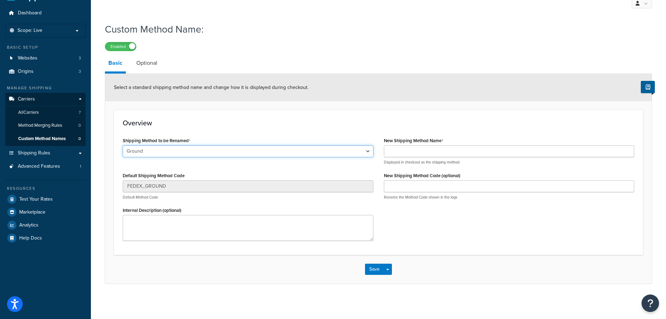
click at [155, 150] on select "Ground 2nd Day UPS® Ground UPS 2nd Day Air® Priority Mail USPS Ground Advantage" at bounding box center [248, 151] width 251 height 12
select select "702551"
click at [123, 145] on select "Ground 2nd Day UPS® Ground UPS 2nd Day Air® Priority Mail USPS Ground Advantage" at bounding box center [248, 151] width 251 height 12
type input "USPS Ground Advantage"
click at [422, 149] on input "New Shipping Method Name" at bounding box center [509, 151] width 251 height 12
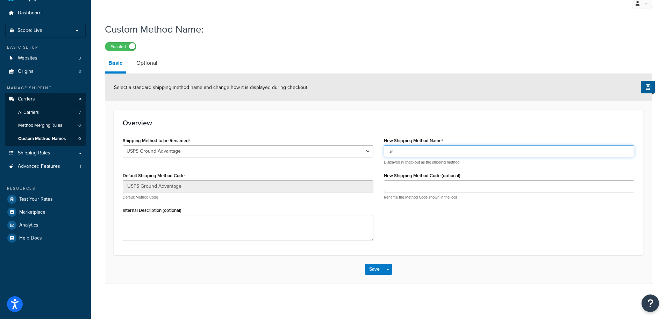
type input "u"
type input "USPSGA"
click at [499, 200] on div "New Shipping Method Name USPSGA Displayed in checkout as the shipping method Ne…" at bounding box center [509, 170] width 261 height 70
drag, startPoint x: 370, startPoint y: 149, endPoint x: 307, endPoint y: 146, distance: 63.7
click at [307, 146] on div "Shipping Method to be Renamed Ground 2nd Day UPS® Ground UPS 2nd Day Air® Prior…" at bounding box center [378, 190] width 522 height 110
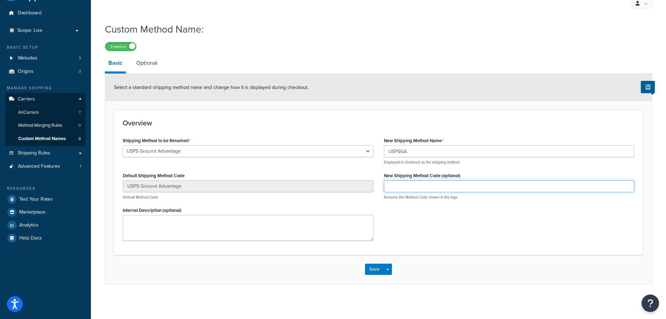
click at [448, 189] on input "New Shipping Method Code (optional)" at bounding box center [509, 186] width 251 height 12
paste input "USPSGA"
type input "USPSGA"
click at [544, 219] on div "Shipping Method to be Renamed Ground 2nd Day UPS® Ground UPS 2nd Day Air® Prior…" at bounding box center [378, 190] width 522 height 110
click at [376, 271] on button "Save" at bounding box center [374, 268] width 19 height 11
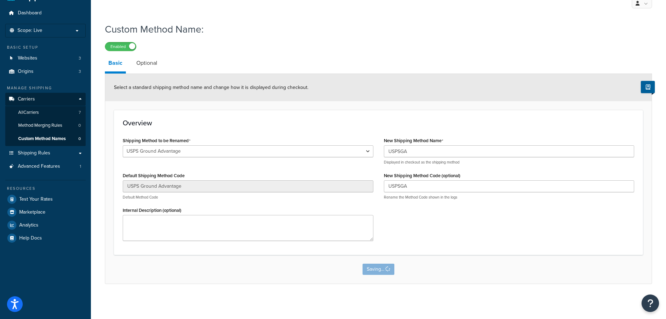
scroll to position [0, 0]
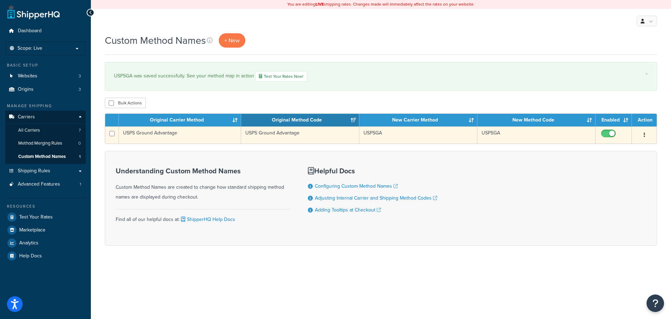
click at [642, 135] on button "button" at bounding box center [645, 134] width 10 height 11
click at [611, 147] on link "Edit" at bounding box center [615, 149] width 55 height 14
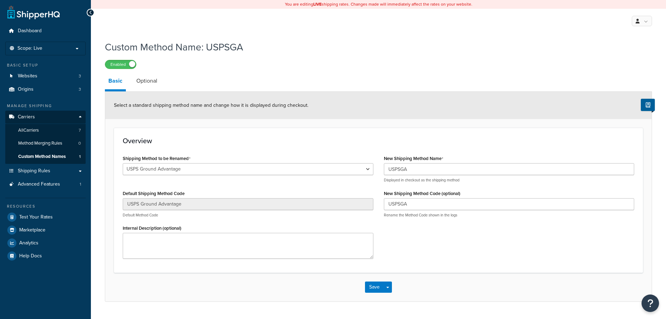
select select "702551"
drag, startPoint x: 250, startPoint y: 168, endPoint x: 57, endPoint y: 162, distance: 193.1
click at [57, 162] on div "Dashboard Scope: Live Basic Setup Websites 3 Origins 3 Manage Shipping Carriers…" at bounding box center [333, 168] width 666 height 336
click at [400, 135] on div "Overview Shipping Method to be Renamed Ground 2nd Day UPS® Ground UPS 2nd Day A…" at bounding box center [378, 200] width 529 height 145
click at [117, 203] on div "Overview Shipping Method to be Renamed Ground 2nd Day UPS® Ground UPS 2nd Day A…" at bounding box center [378, 200] width 529 height 145
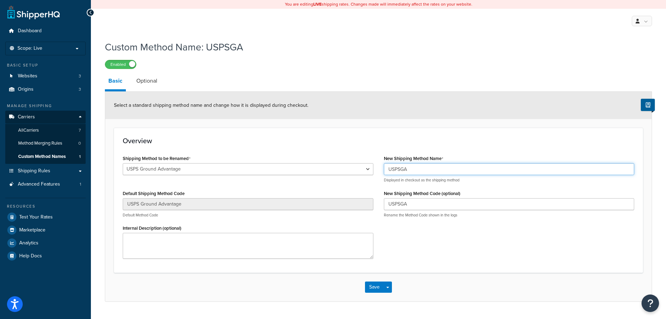
drag, startPoint x: 422, startPoint y: 167, endPoint x: 365, endPoint y: 167, distance: 57.0
click at [365, 167] on div "Shipping Method to be Renamed Ground 2nd Day UPS® Ground UPS 2nd Day Air® Prior…" at bounding box center [378, 208] width 522 height 110
paste input "Ground Advantage"
type input "USPS Ground Advantage"
drag, startPoint x: 419, startPoint y: 279, endPoint x: 413, endPoint y: 281, distance: 5.5
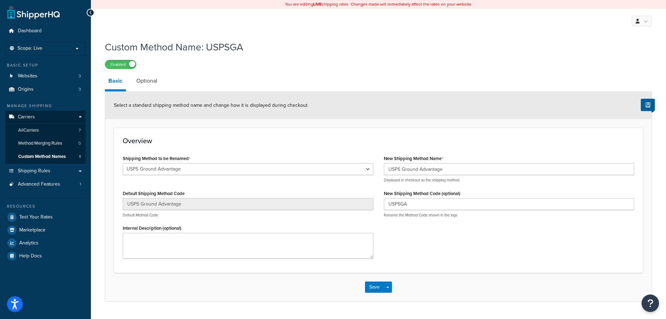
click at [419, 279] on div "Save Save Dropdown Save and Edit Save and Duplicate Save and Create New" at bounding box center [378, 286] width 546 height 29
click at [382, 288] on button "Save" at bounding box center [374, 286] width 19 height 11
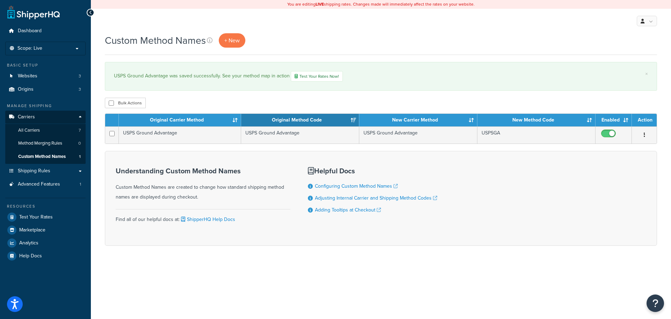
click at [395, 70] on div "× USPS Ground Advantage was saved successfully. See your method map in action T…" at bounding box center [381, 76] width 552 height 29
click at [229, 41] on span "+ New" at bounding box center [231, 40] width 15 height 8
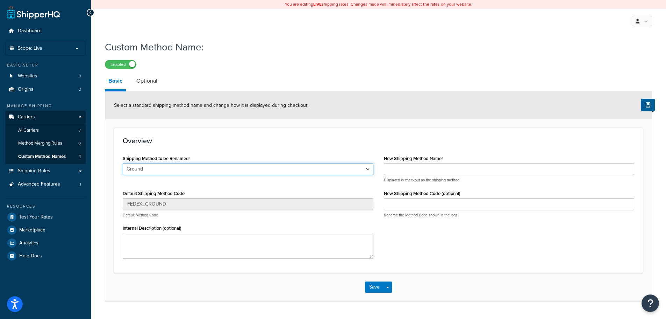
click at [366, 168] on select "Ground 2nd Day UPS® Ground UPS 2nd Day Air® Priority Mail USPS Ground Advantage" at bounding box center [248, 169] width 251 height 12
select select "702550"
click at [123, 163] on select "Ground 2nd Day UPS® Ground UPS 2nd Day Air® Priority Mail USPS Ground Advantage" at bounding box center [248, 169] width 251 height 12
type input "Priority Mail"
click at [114, 203] on form "Select a standard shipping method name and change how it is displayed during ch…" at bounding box center [378, 196] width 546 height 209
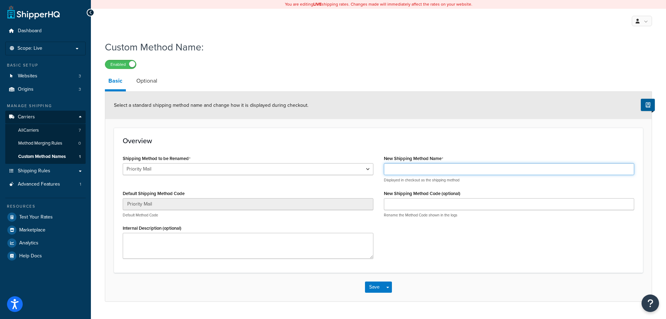
click at [392, 168] on input "New Shipping Method Name" at bounding box center [509, 169] width 251 height 12
type input "u"
click at [451, 171] on input "USPS Priority Mail JK TEST" at bounding box center [509, 169] width 251 height 12
type input "USPS Priority Mail"
click at [461, 141] on h3 "Overview" at bounding box center [379, 141] width 512 height 8
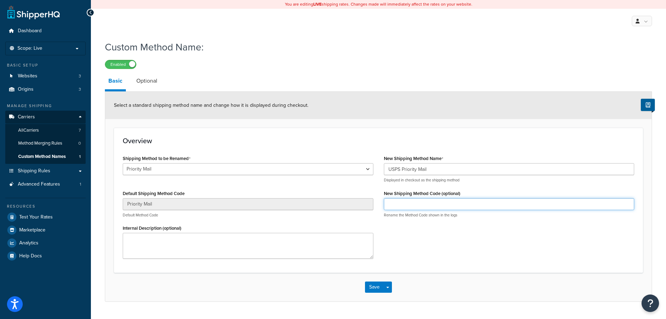
click at [488, 205] on input "New Shipping Method Code (optional)" at bounding box center [509, 204] width 251 height 12
type input "USPSP"
drag, startPoint x: 536, startPoint y: 250, endPoint x: 532, endPoint y: 252, distance: 4.5
click at [536, 249] on div "Shipping Method to be Renamed Ground 2nd Day UPS® Ground UPS 2nd Day Air® Prior…" at bounding box center [378, 208] width 522 height 110
click at [371, 293] on div "Save Save Dropdown Save and Edit Save and Duplicate Save and Create New" at bounding box center [378, 286] width 546 height 29
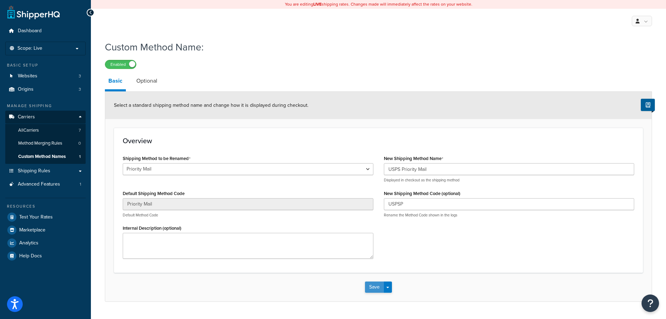
click at [372, 287] on button "Save" at bounding box center [374, 286] width 19 height 11
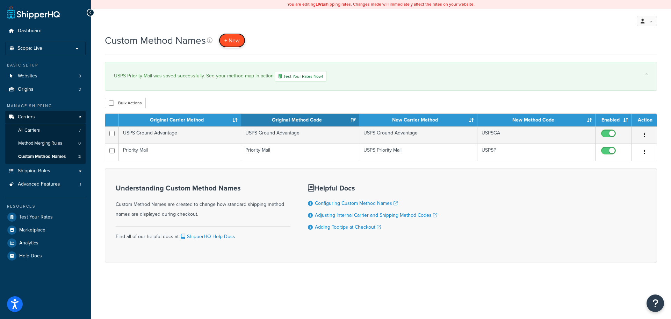
click at [233, 41] on span "+ New" at bounding box center [231, 40] width 15 height 8
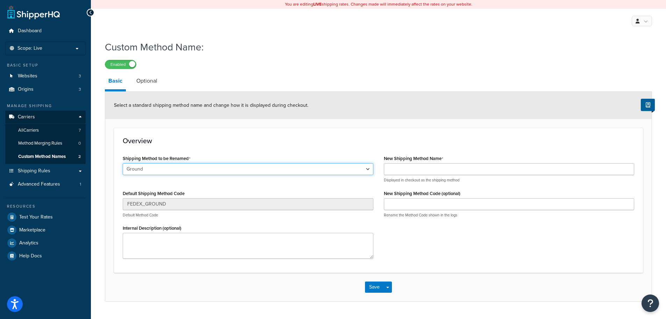
click at [370, 170] on select "Ground 2nd Day UPS® Ground UPS 2nd Day Air® Priority Mail USPS Ground Advantage" at bounding box center [248, 169] width 251 height 12
select select "702512"
click at [123, 163] on select "Ground 2nd Day UPS® Ground UPS 2nd Day Air® Priority Mail USPS Ground Advantage" at bounding box center [248, 169] width 251 height 12
type input "GND"
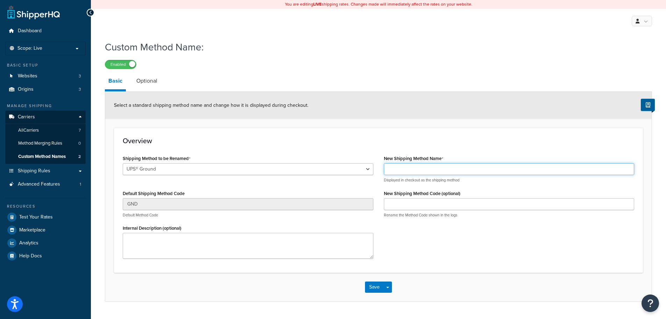
click at [428, 167] on input "New Shipping Method Name" at bounding box center [509, 169] width 251 height 12
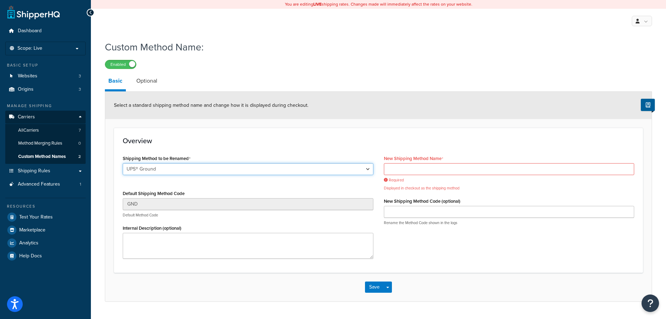
drag, startPoint x: 159, startPoint y: 169, endPoint x: 96, endPoint y: 167, distance: 63.3
click at [96, 167] on div "Custom Method Name: Enabled Basic Optional Select a standard shipping method na…" at bounding box center [378, 178] width 575 height 282
click at [406, 139] on h3 "Overview" at bounding box center [379, 141] width 512 height 8
click at [438, 165] on input "New Shipping Method Name" at bounding box center [509, 169] width 251 height 12
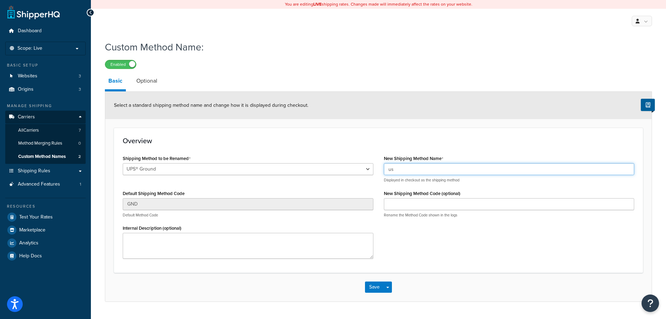
type input "u"
type input "UPSG"
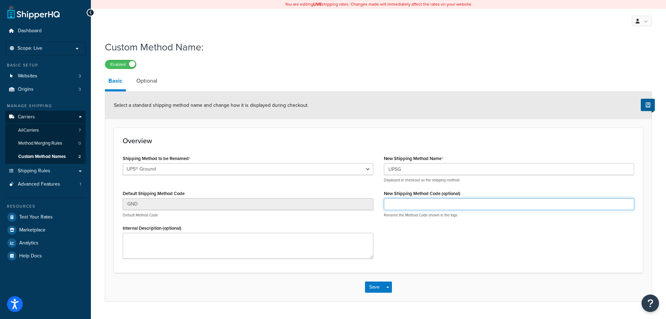
click at [417, 206] on input "New Shipping Method Code (optional)" at bounding box center [509, 204] width 251 height 12
type input "U"
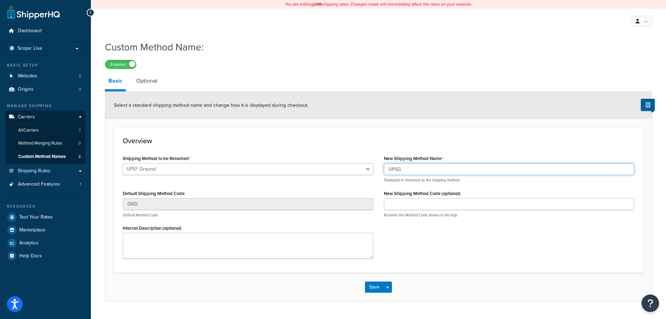
drag, startPoint x: 419, startPoint y: 167, endPoint x: 307, endPoint y: 159, distance: 111.5
click at [307, 159] on div "Shipping Method to be Renamed Ground 2nd Day UPS® Ground UPS 2nd Day Air® Prior…" at bounding box center [378, 208] width 522 height 110
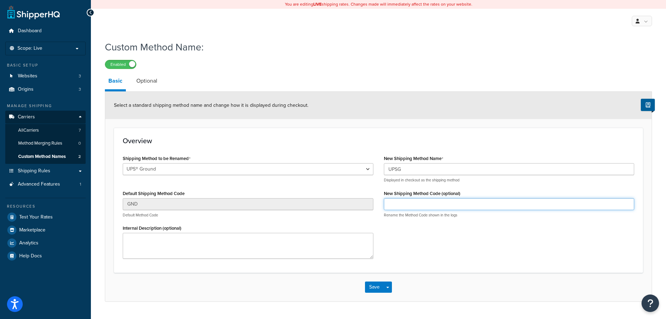
click at [429, 203] on input "New Shipping Method Code (optional)" at bounding box center [509, 204] width 251 height 12
paste input "UPSG"
type input "UPSG"
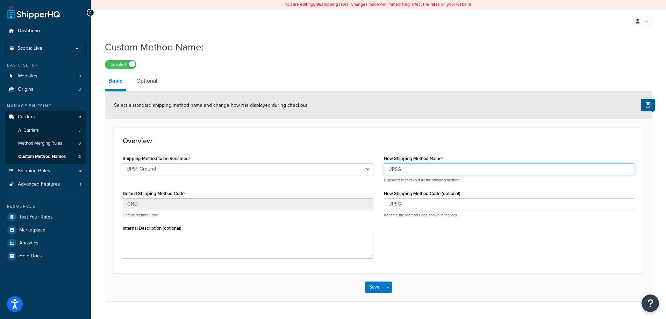
click at [413, 169] on input "UPSG" at bounding box center [509, 169] width 251 height 12
drag, startPoint x: 445, startPoint y: 171, endPoint x: 335, endPoint y: 177, distance: 111.0
click at [338, 177] on div "Shipping Method to be Renamed Ground 2nd Day UPS® Ground UPS 2nd Day Air® Prior…" at bounding box center [378, 208] width 522 height 110
type input "UPS Ground"
click at [374, 286] on button "Save" at bounding box center [374, 286] width 19 height 11
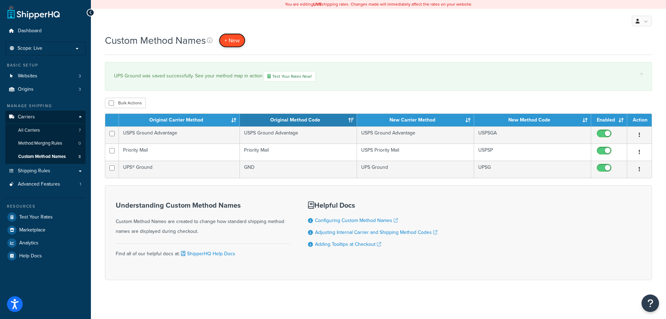
click at [241, 42] on link "+ New" at bounding box center [232, 40] width 27 height 14
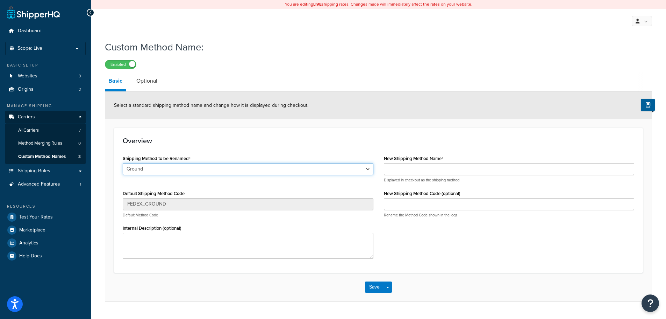
click at [211, 166] on select "Ground 2nd Day UPS® Ground UPS 2nd Day Air® Priority Mail USPS Ground Advantage" at bounding box center [248, 169] width 251 height 12
select select "702514"
click at [123, 163] on select "Ground 2nd Day UPS® Ground UPS 2nd Day Air® Priority Mail USPS Ground Advantage" at bounding box center [248, 169] width 251 height 12
type input "2DA"
click at [342, 72] on div "Custom Method Name: Enabled Basic Optional Select a standard shipping method na…" at bounding box center [378, 169] width 547 height 265
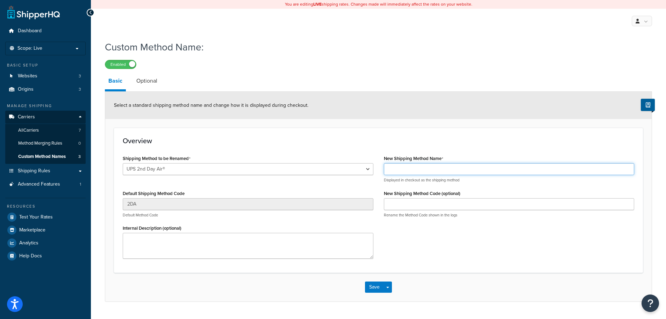
click at [423, 166] on input "New Shipping Method Name" at bounding box center [509, 169] width 251 height 12
type input "u"
type input "UPS 2nd Day Air"
click at [466, 246] on div "Shipping Method to be Renamed Ground 2nd Day UPS® Ground UPS 2nd Day Air® Prior…" at bounding box center [378, 208] width 522 height 110
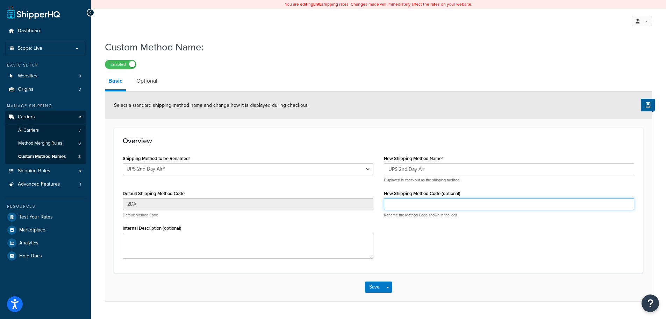
click at [463, 203] on input "New Shipping Method Code (optional)" at bounding box center [509, 204] width 251 height 12
type input "UPS2D"
click at [472, 239] on div "Shipping Method to be Renamed Ground 2nd Day UPS® Ground UPS 2nd Day Air® Prior…" at bounding box center [378, 208] width 522 height 110
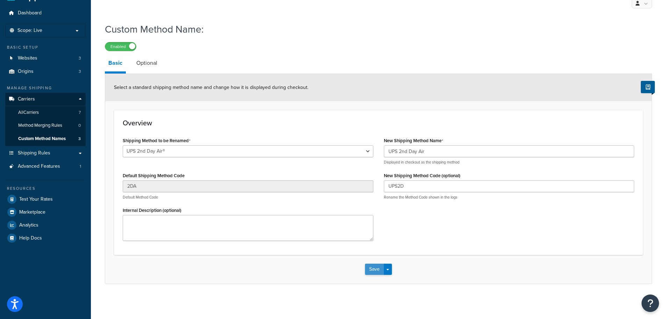
click at [381, 266] on button "Save" at bounding box center [374, 268] width 19 height 11
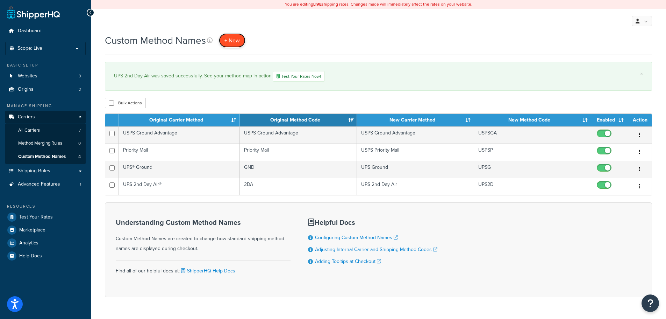
click at [239, 41] on span "+ New" at bounding box center [231, 40] width 15 height 8
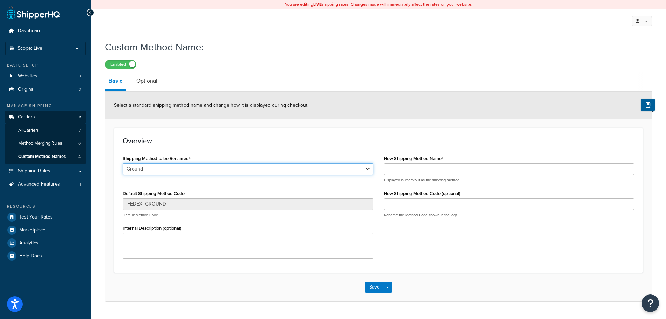
click at [314, 166] on select "Ground 2nd Day UPS® Ground UPS 2nd Day Air® Priority Mail USPS Ground Advantage" at bounding box center [248, 169] width 251 height 12
click at [123, 163] on select "Ground 2nd Day UPS® Ground UPS 2nd Day Air® Priority Mail USPS Ground Advantage" at bounding box center [248, 169] width 251 height 12
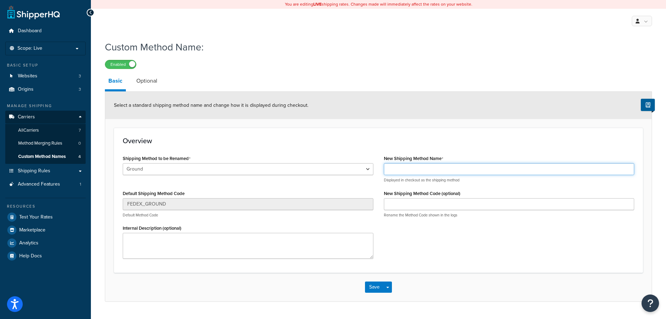
click at [405, 168] on input "New Shipping Method Name" at bounding box center [509, 169] width 251 height 12
drag, startPoint x: 446, startPoint y: 168, endPoint x: 420, endPoint y: 171, distance: 25.7
click at [420, 171] on input "FedEx Ground JK TEST" at bounding box center [509, 169] width 251 height 12
type input "FedEx Ground"
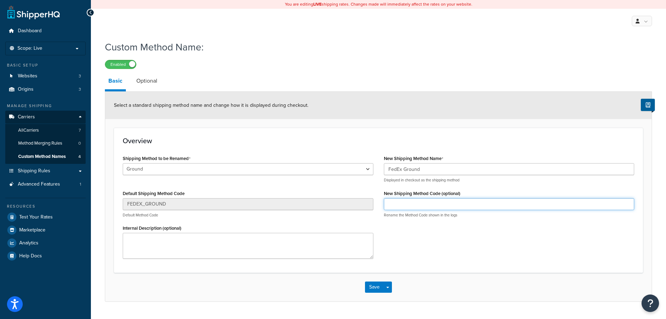
click at [416, 203] on input "New Shipping Method Code (optional)" at bounding box center [509, 204] width 251 height 12
type input "FDXG"
click at [516, 231] on div "Shipping Method to be Renamed Ground 2nd Day UPS® Ground UPS 2nd Day Air® Prior…" at bounding box center [378, 208] width 522 height 110
click at [377, 286] on button "Save" at bounding box center [374, 286] width 19 height 11
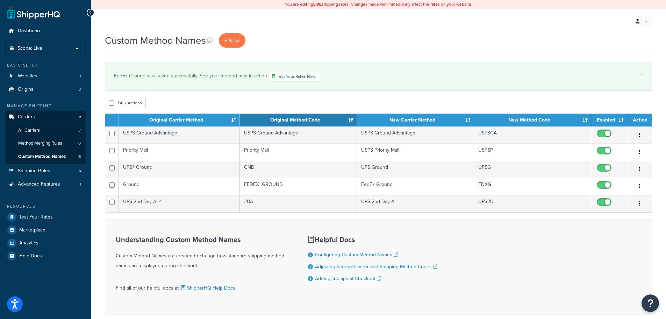
click at [291, 46] on div "Custom Method Names + New" at bounding box center [378, 40] width 547 height 14
click at [236, 45] on link "+ New" at bounding box center [232, 40] width 27 height 14
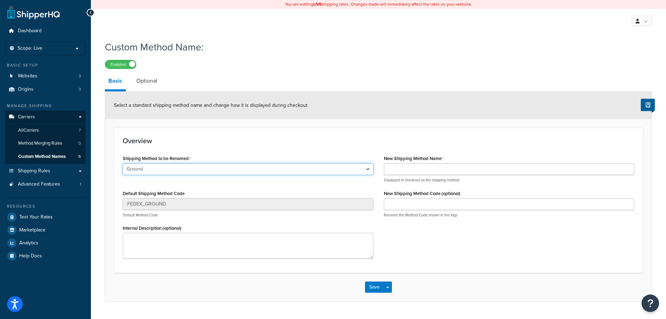
click at [203, 173] on select "Ground 2nd Day UPS® Ground UPS 2nd Day Air® Priority Mail USPS Ground Advantage" at bounding box center [248, 169] width 251 height 12
select select "702542"
click at [123, 163] on select "Ground 2nd Day UPS® Ground UPS 2nd Day Air® Priority Mail USPS Ground Advantage" at bounding box center [248, 169] width 251 height 12
type input "FEDEX_2_DAY"
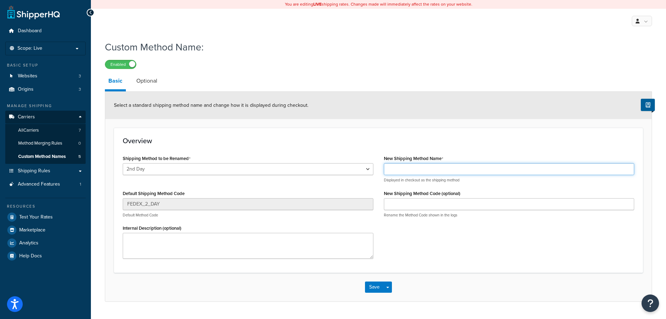
click at [403, 169] on input "New Shipping Method Name" at bounding box center [509, 169] width 251 height 12
type input "FedEx 2nd Day"
click at [511, 236] on div "Shipping Method to be Renamed Ground 2nd Day UPS® Ground UPS 2nd Day Air® Prior…" at bounding box center [378, 208] width 522 height 110
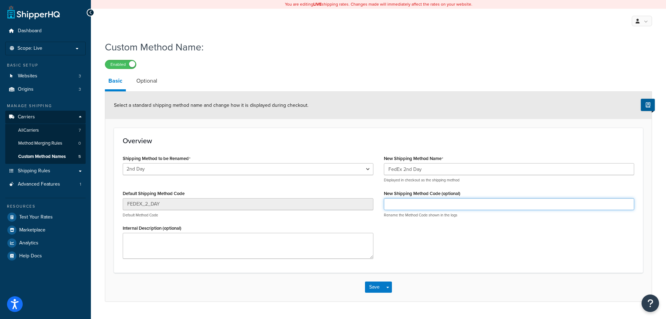
click at [501, 201] on input "New Shipping Method Code (optional)" at bounding box center [509, 204] width 251 height 12
type input "FDX2D"
drag, startPoint x: 469, startPoint y: 237, endPoint x: 446, endPoint y: 246, distance: 24.6
click at [469, 238] on div "Shipping Method to be Renamed Ground 2nd Day UPS® Ground UPS 2nd Day Air® Prior…" at bounding box center [378, 208] width 522 height 110
click at [372, 288] on button "Save" at bounding box center [374, 286] width 19 height 11
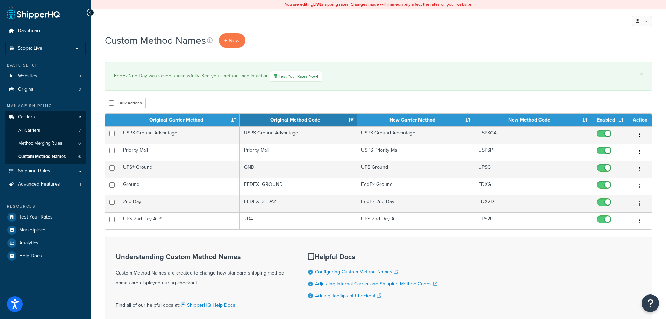
click at [390, 57] on div "Custom Method Names + New × FedEx 2nd Day was saved successfully. See your meth…" at bounding box center [378, 194] width 575 height 322
click at [73, 166] on link "Shipping Rules" at bounding box center [45, 170] width 80 height 13
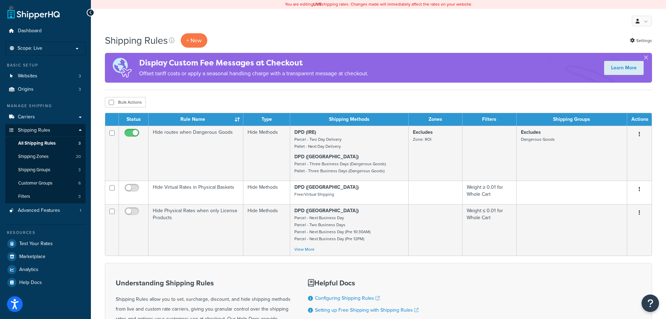
click at [444, 33] on div "My Profile Billing Global Settings Contact Us Logout" at bounding box center [378, 21] width 575 height 24
